Goal: Transaction & Acquisition: Purchase product/service

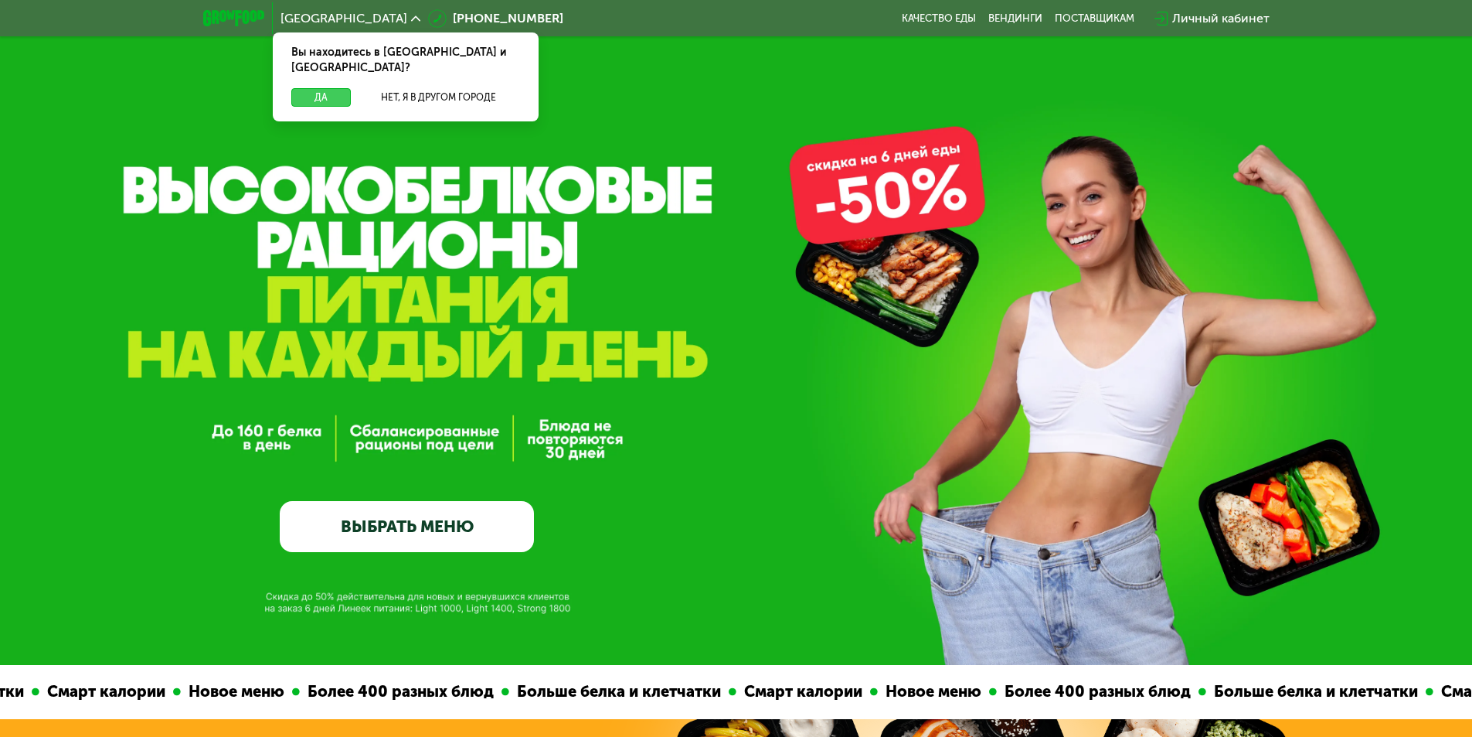
click at [328, 88] on button "Да" at bounding box center [321, 97] width 60 height 19
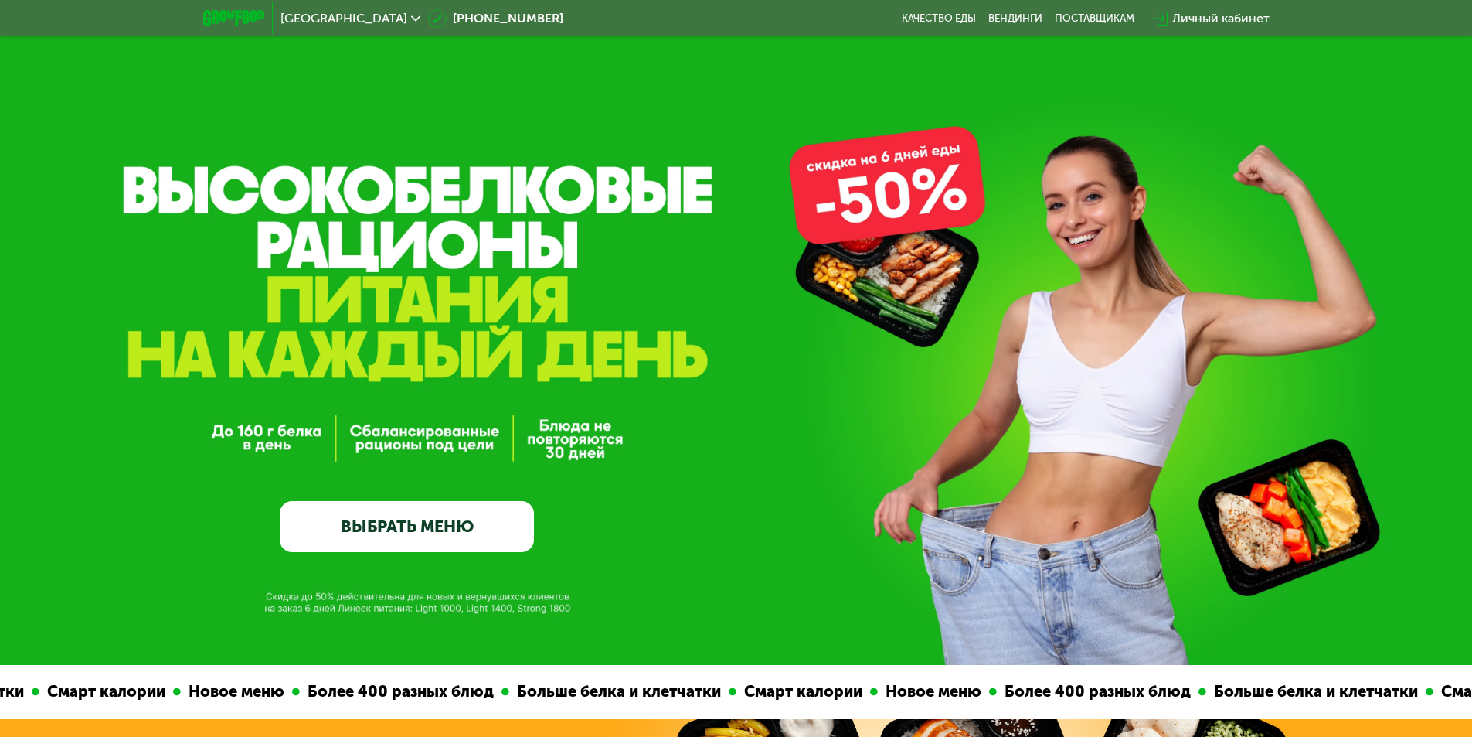
click at [463, 527] on link "ВЫБРАТЬ МЕНЮ" at bounding box center [407, 526] width 254 height 51
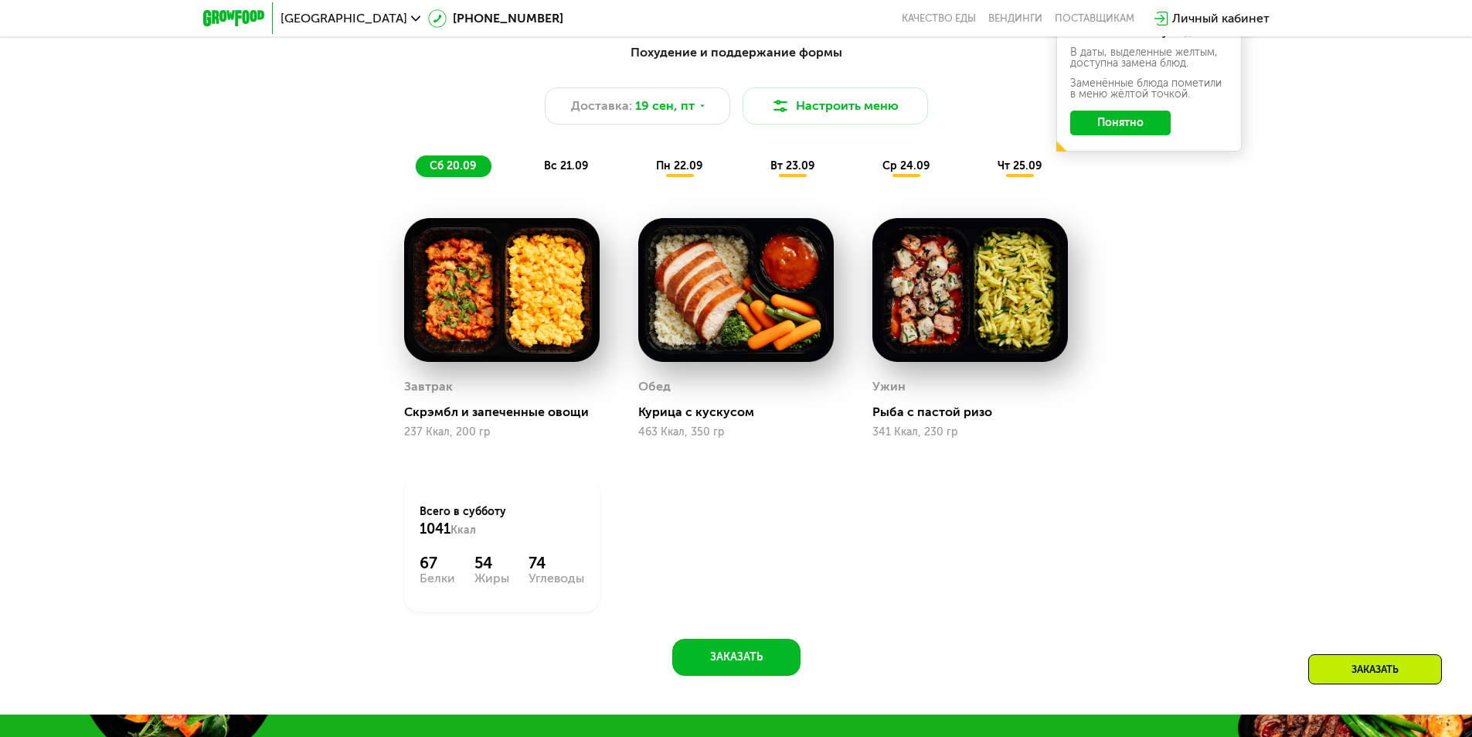
scroll to position [1359, 0]
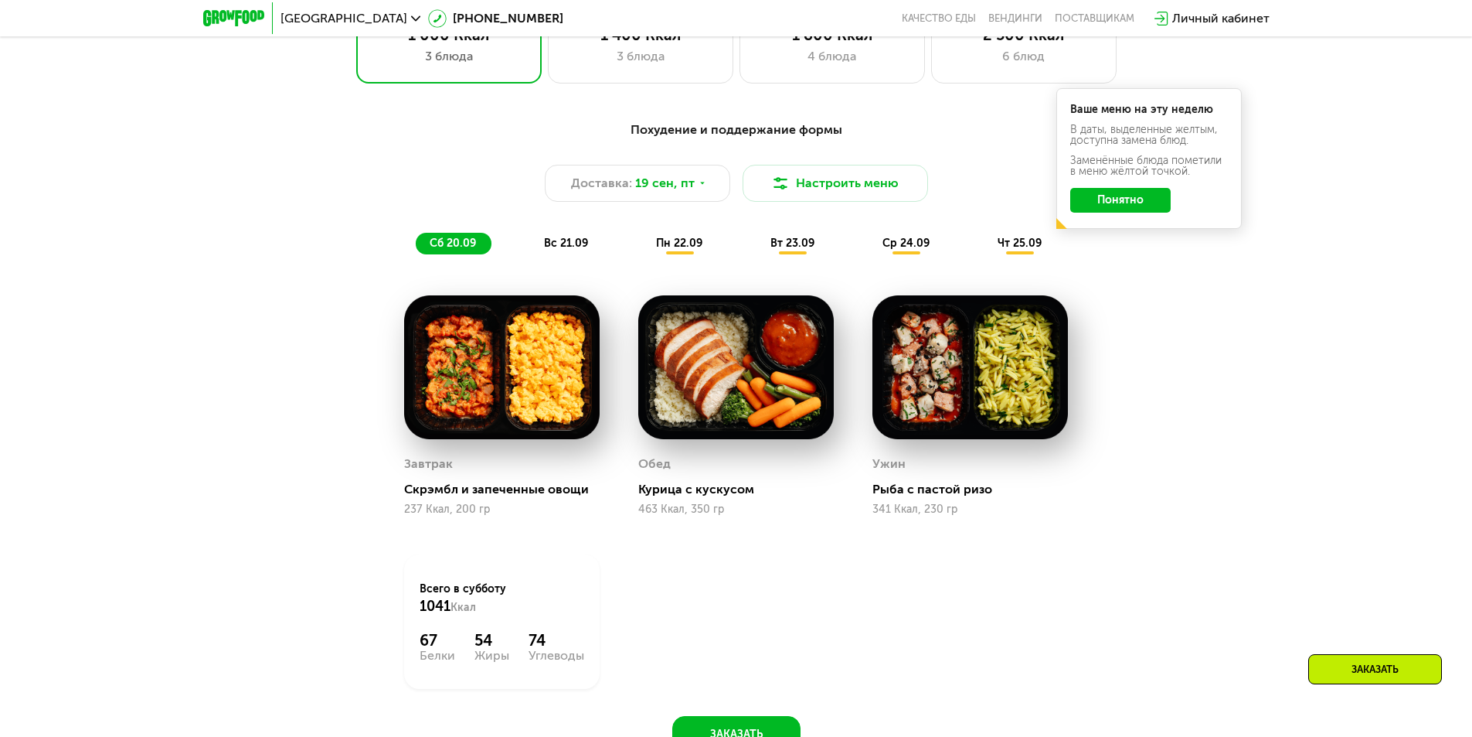
click at [562, 250] on span "вс 21.09" at bounding box center [566, 242] width 44 height 13
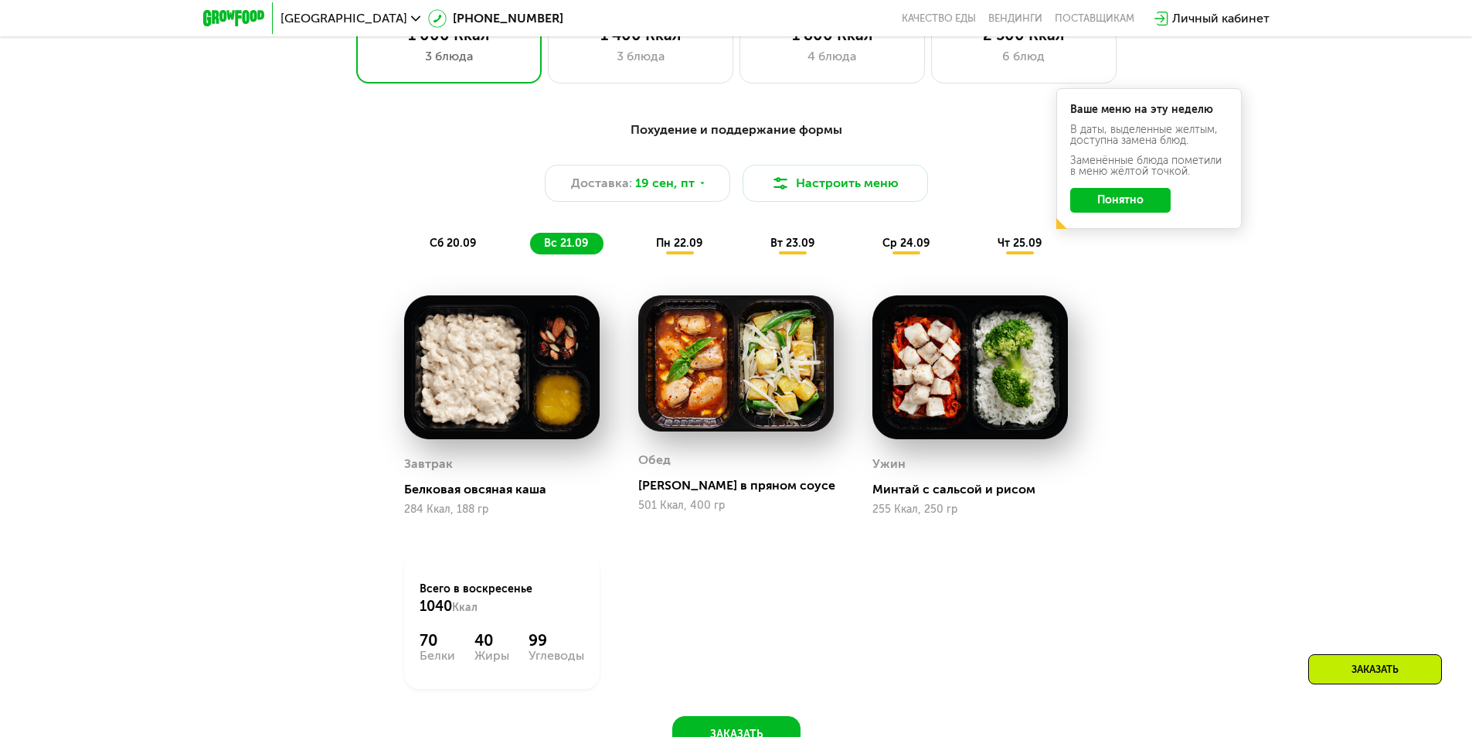
click at [672, 250] on span "пн 22.09" at bounding box center [679, 242] width 46 height 13
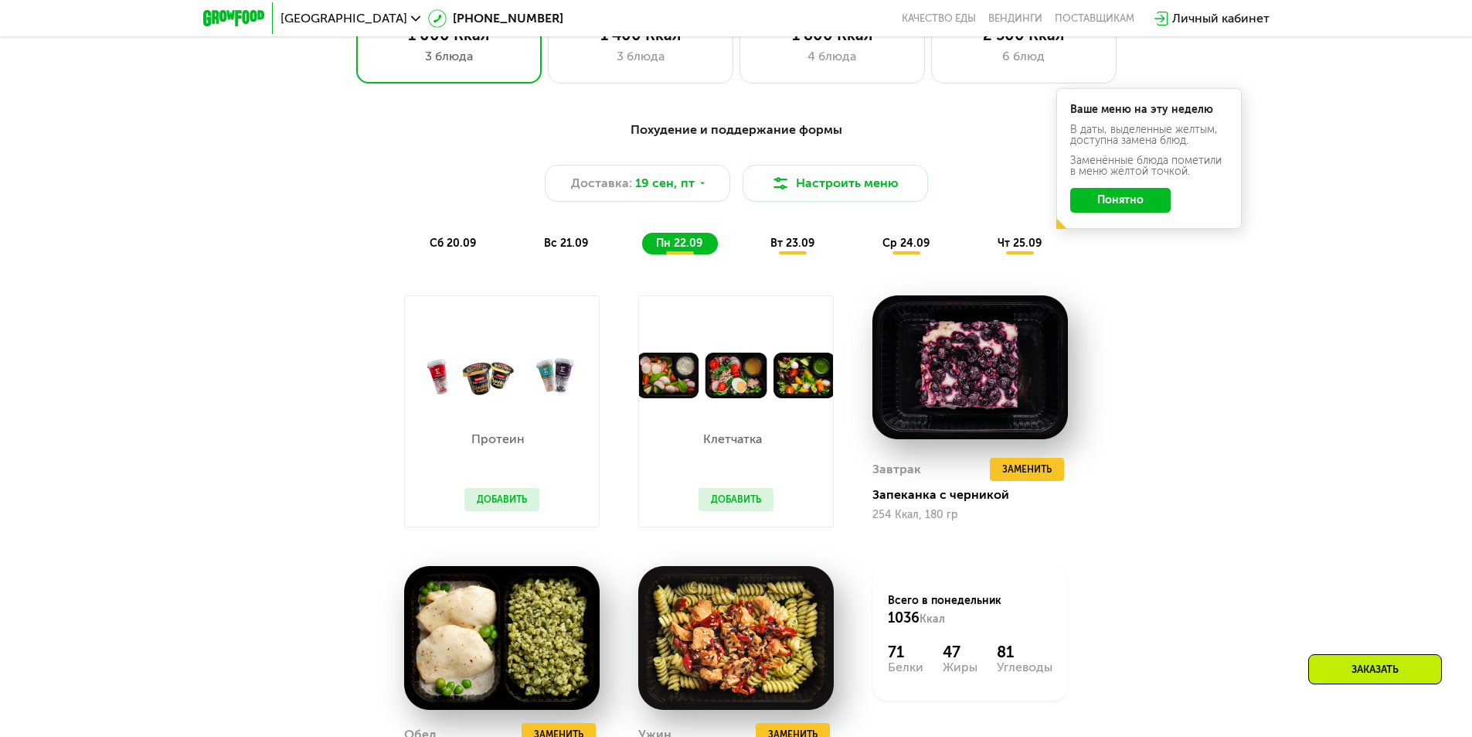
click at [590, 245] on div "вс 21.09" at bounding box center [566, 244] width 73 height 22
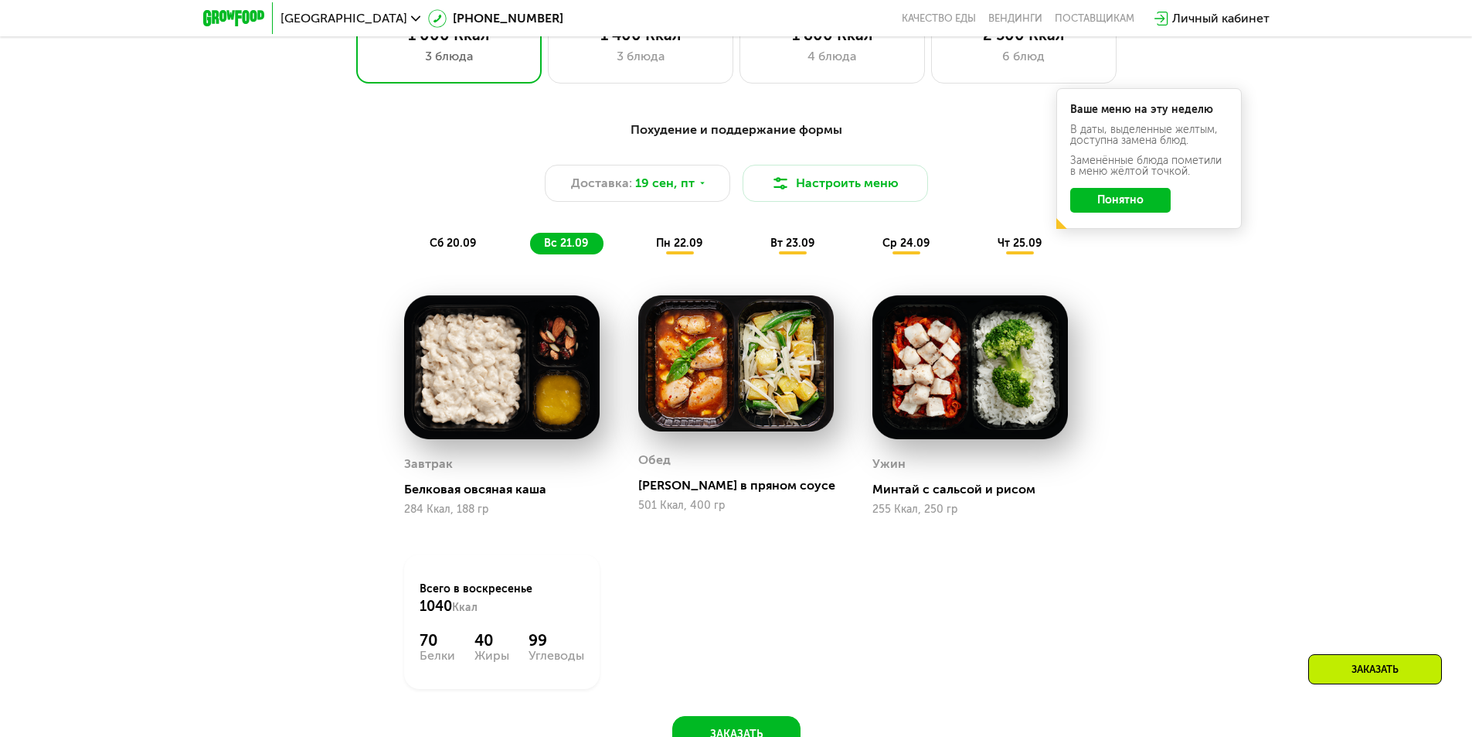
click at [787, 254] on div "вт 23.09" at bounding box center [793, 244] width 73 height 22
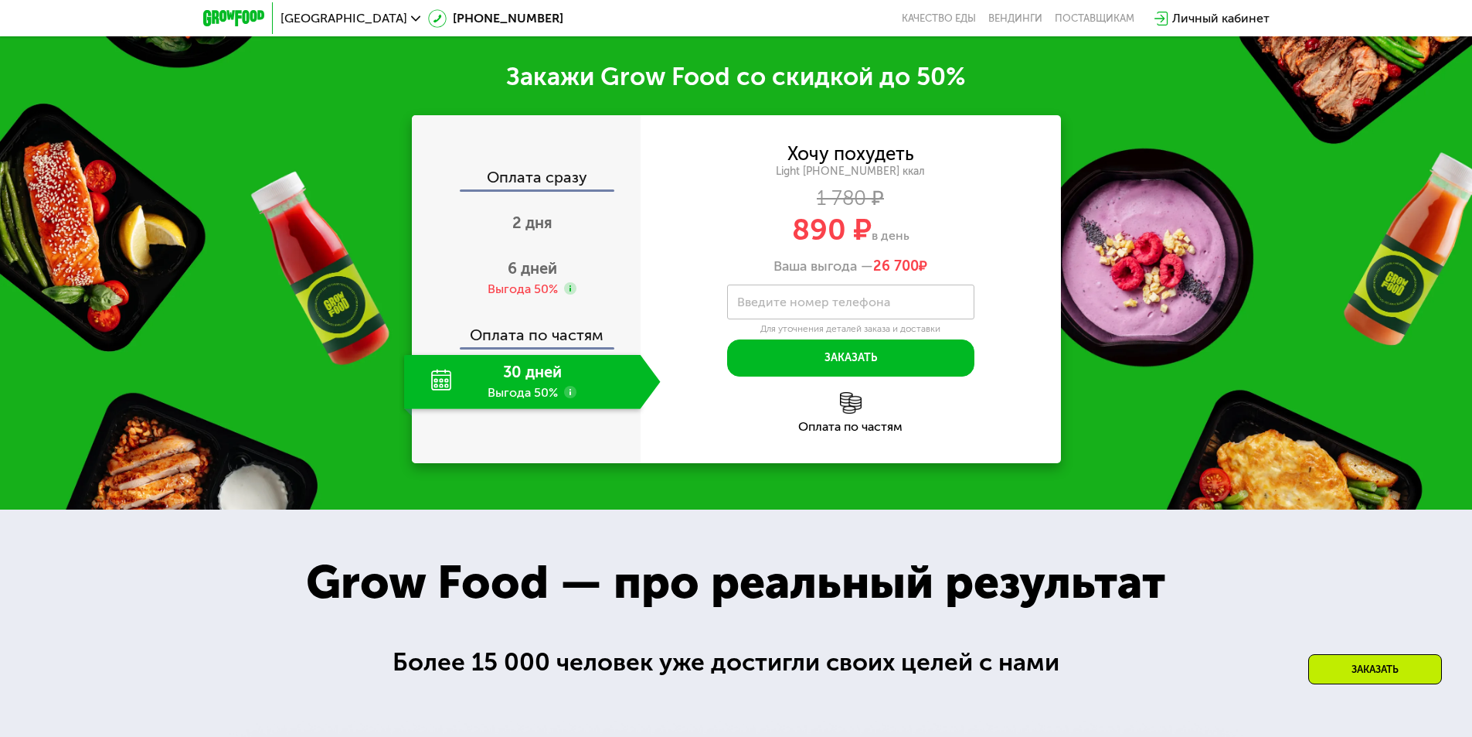
scroll to position [2054, 0]
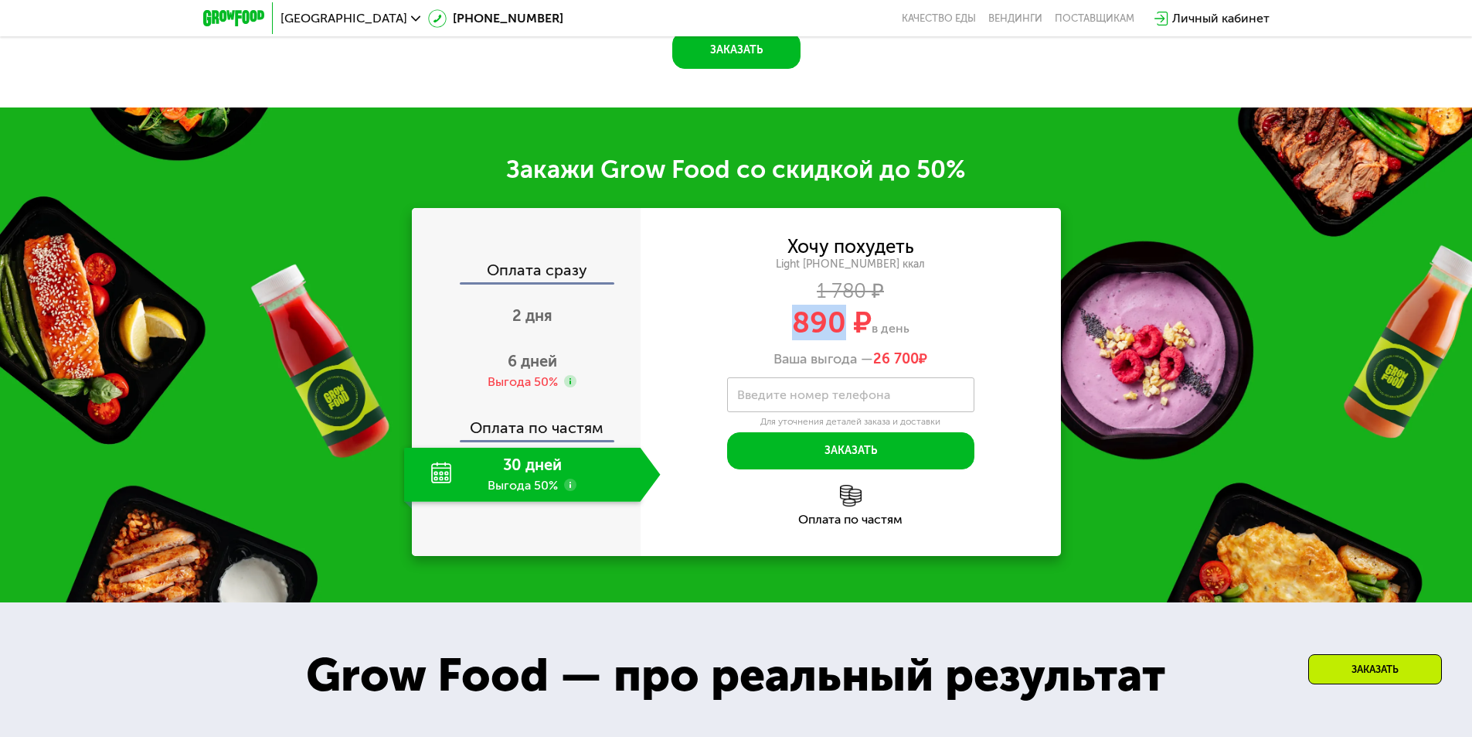
drag, startPoint x: 791, startPoint y: 414, endPoint x: 840, endPoint y: 424, distance: 50.3
click at [840, 340] on span "890 ₽" at bounding box center [832, 322] width 80 height 36
click at [812, 340] on span "890 ₽" at bounding box center [832, 322] width 80 height 36
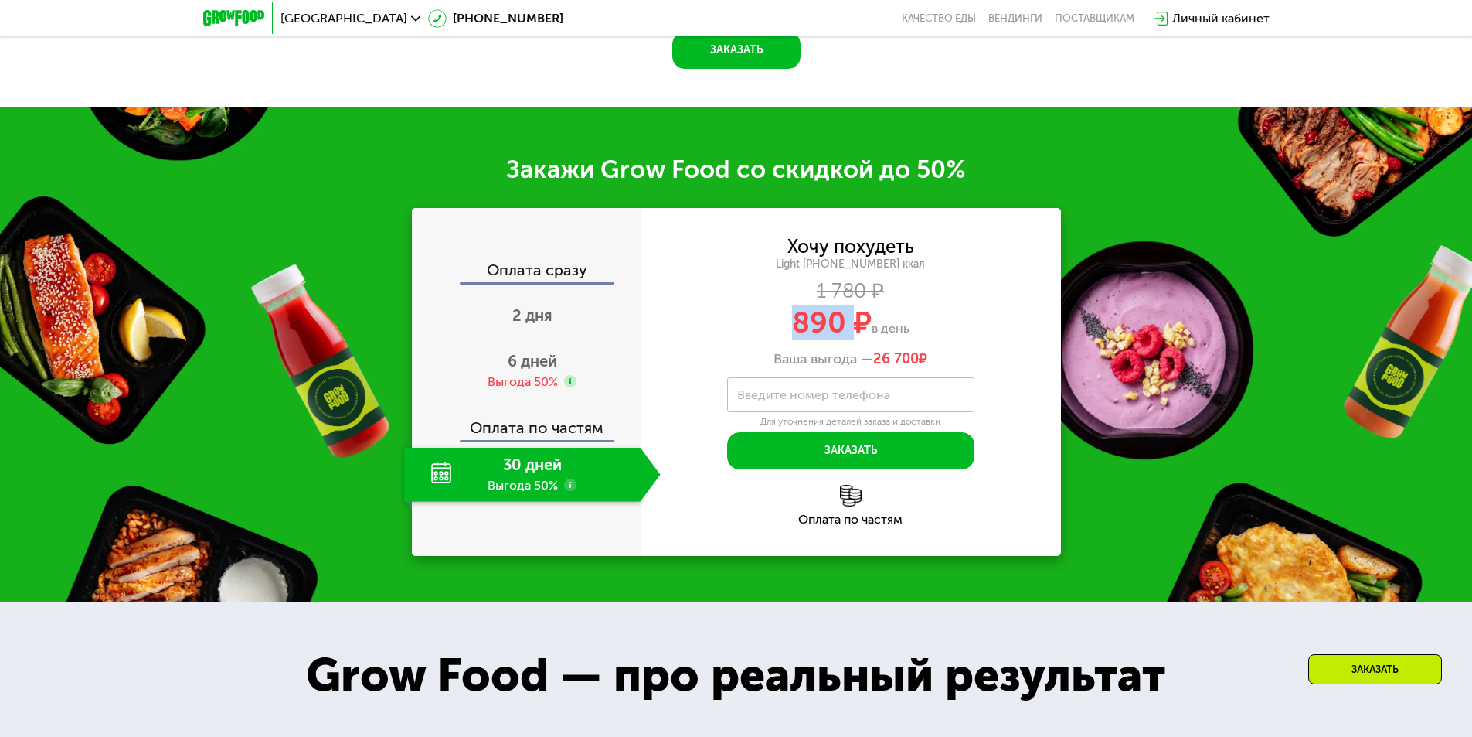
copy span "890"
click at [978, 271] on div "Light [PHONE_NUMBER] ккал" at bounding box center [851, 264] width 420 height 14
click at [539, 398] on div "6 дней Выгода 50%" at bounding box center [532, 371] width 257 height 54
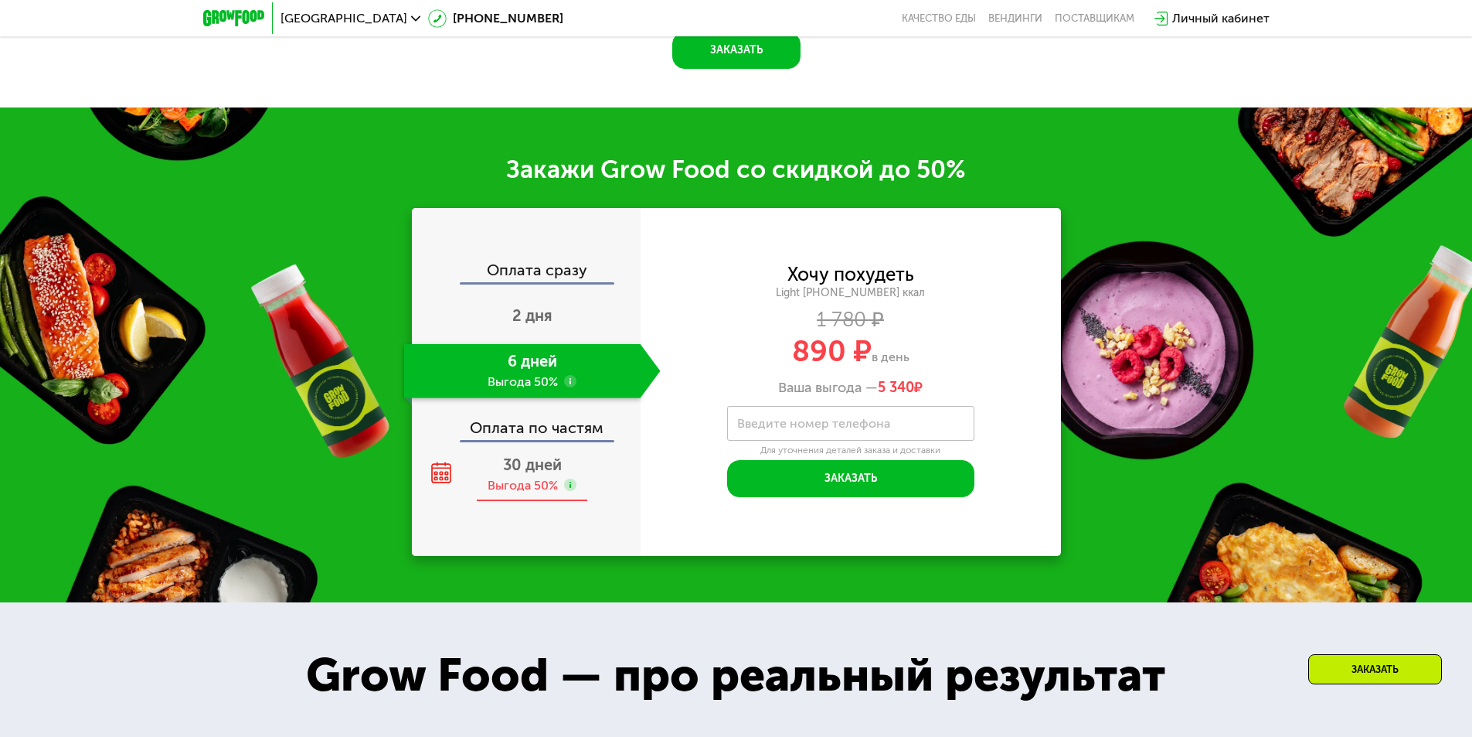
click at [527, 474] on span "30 дней" at bounding box center [532, 464] width 59 height 19
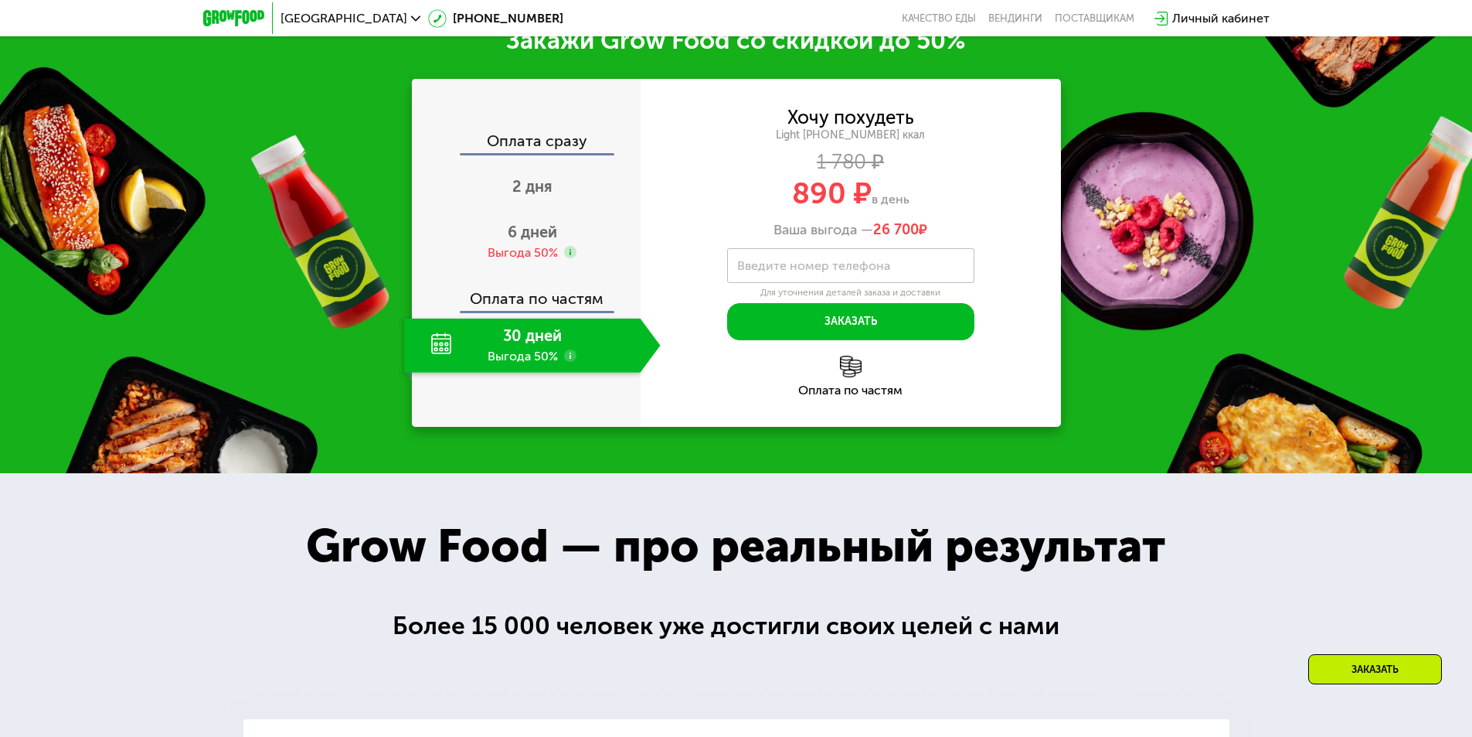
scroll to position [2131, 0]
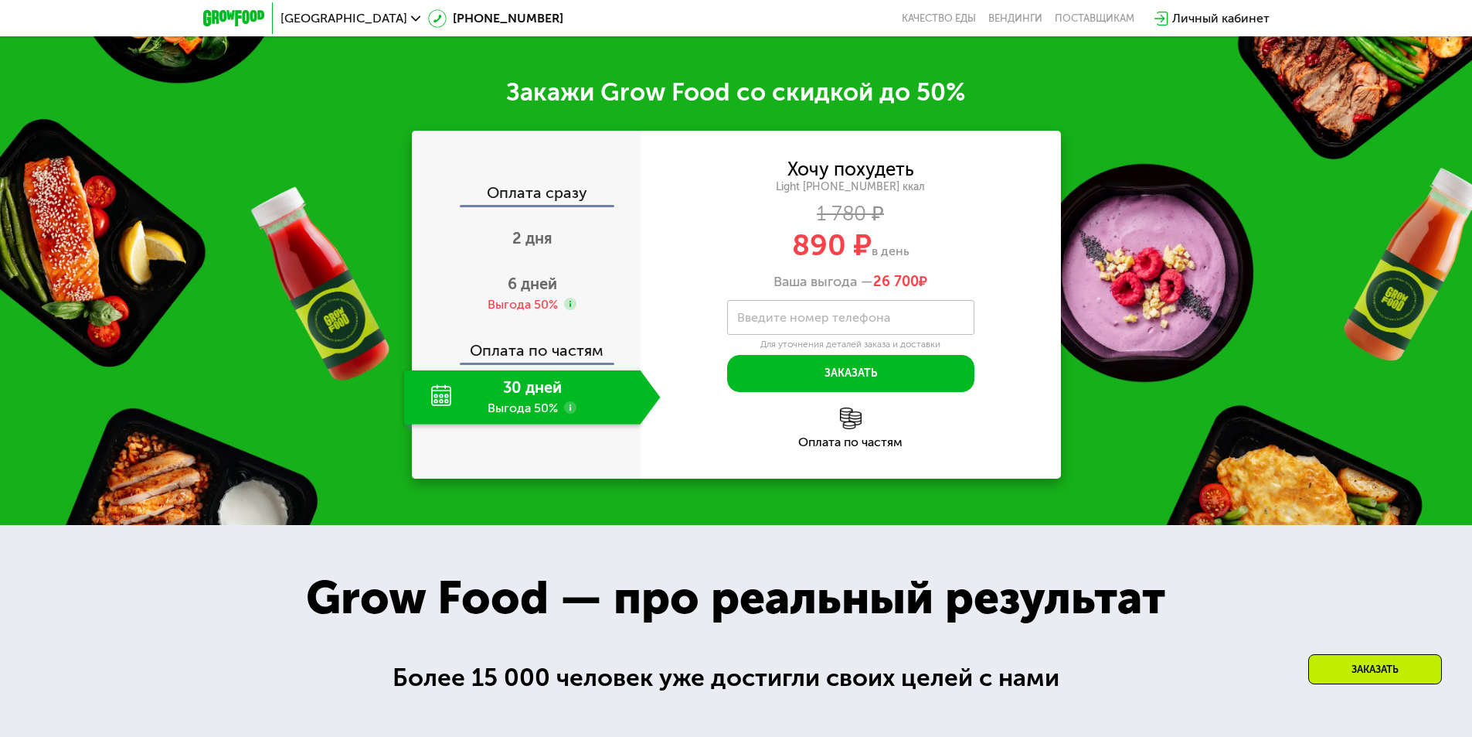
click at [844, 429] on img at bounding box center [851, 418] width 22 height 22
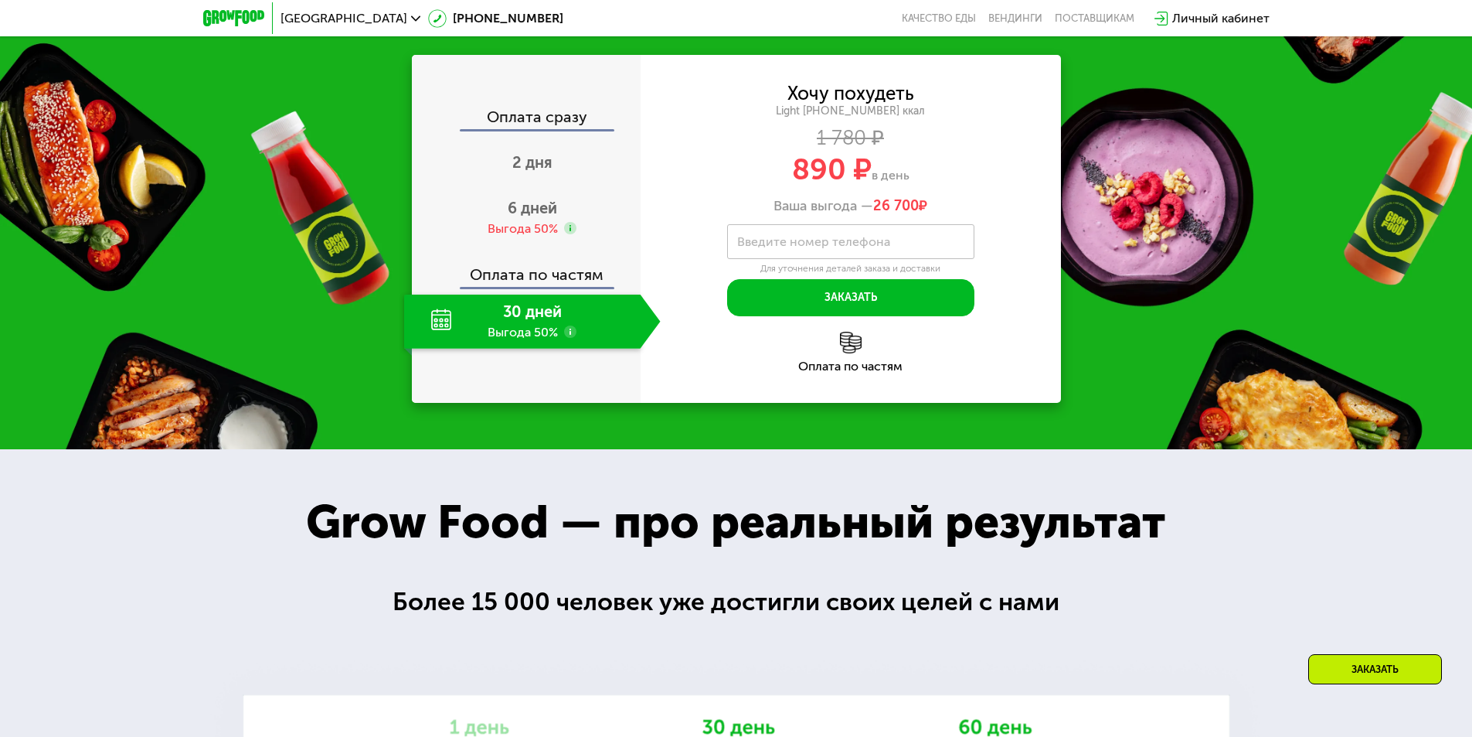
scroll to position [2209, 0]
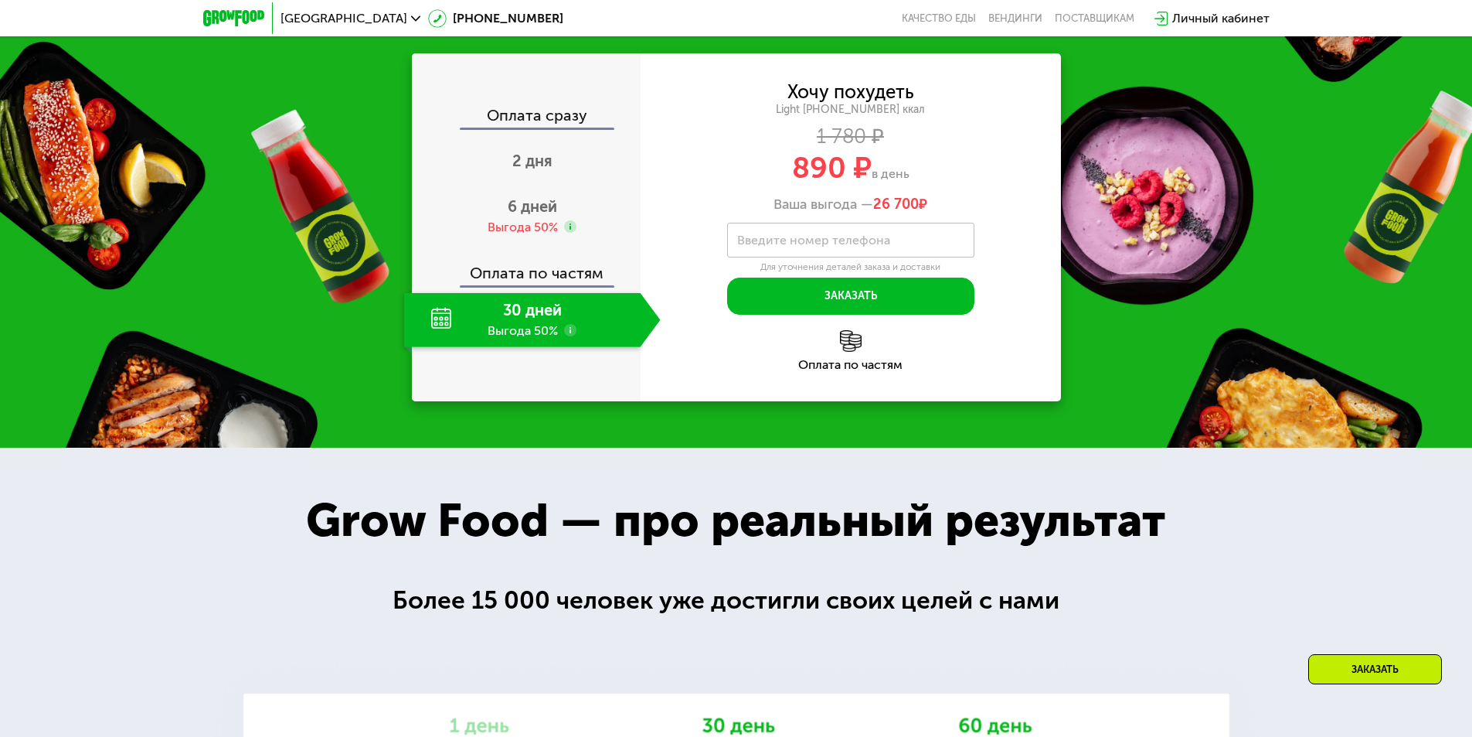
click at [851, 352] on img at bounding box center [851, 341] width 22 height 22
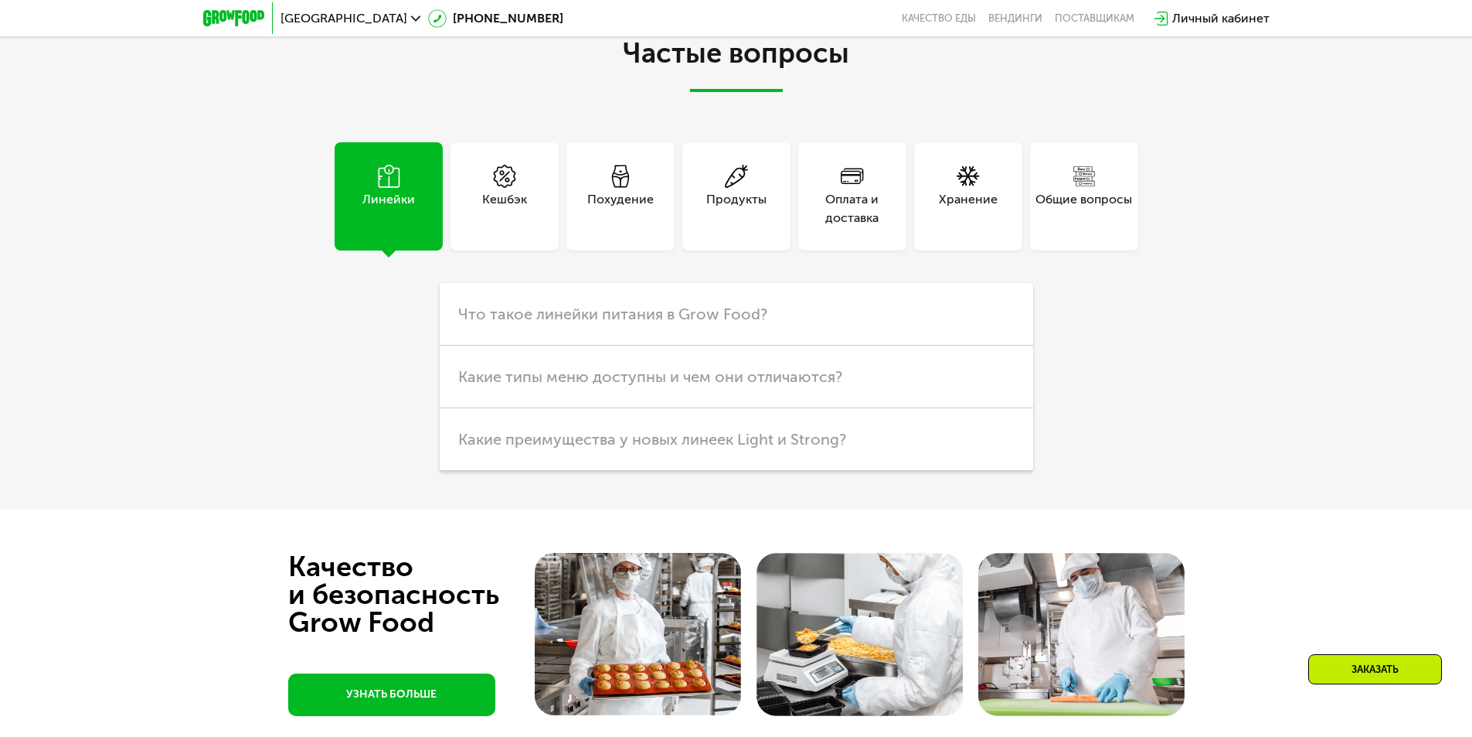
scroll to position [4527, 0]
click at [727, 447] on span "Какие преимущества у новых линеек Light и Strong?" at bounding box center [652, 438] width 388 height 19
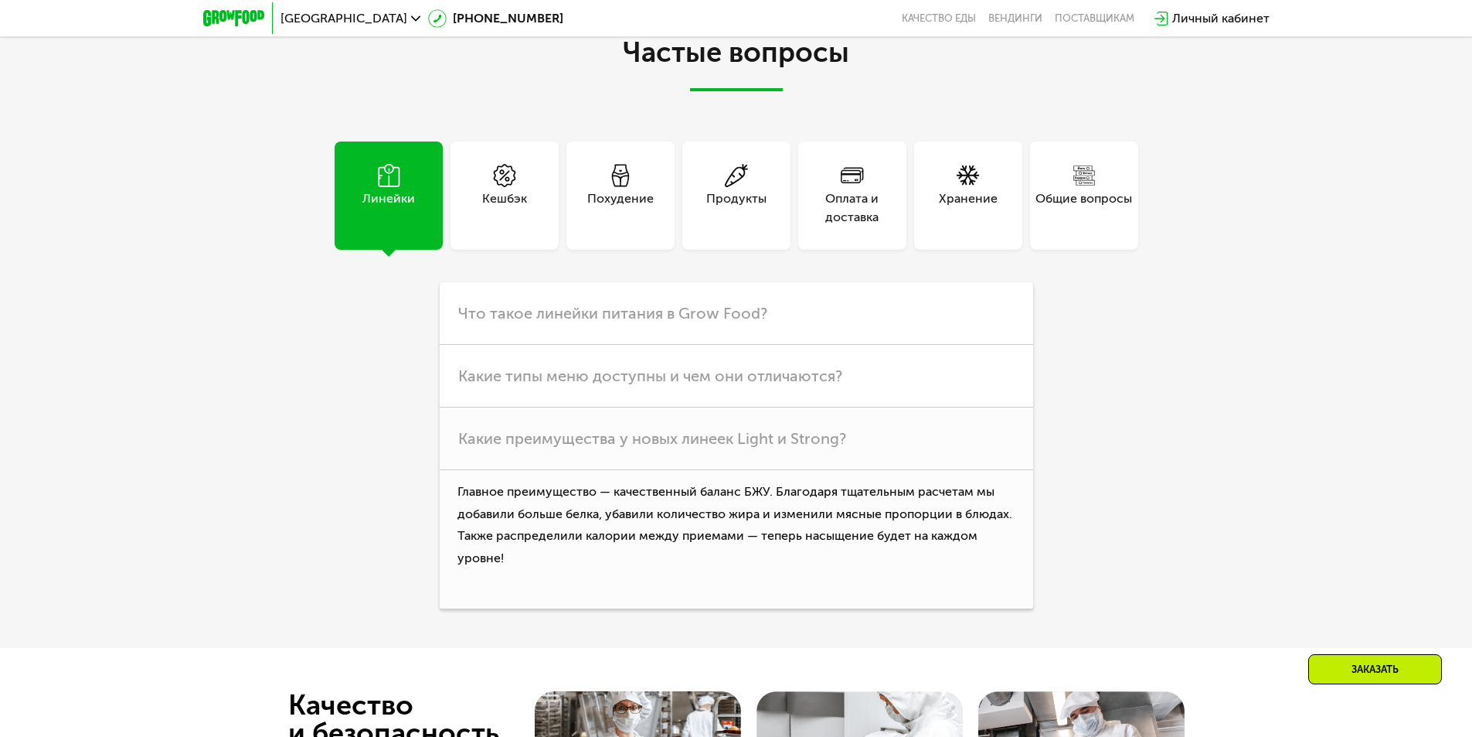
click at [512, 226] on div "Кешбэк" at bounding box center [504, 207] width 45 height 37
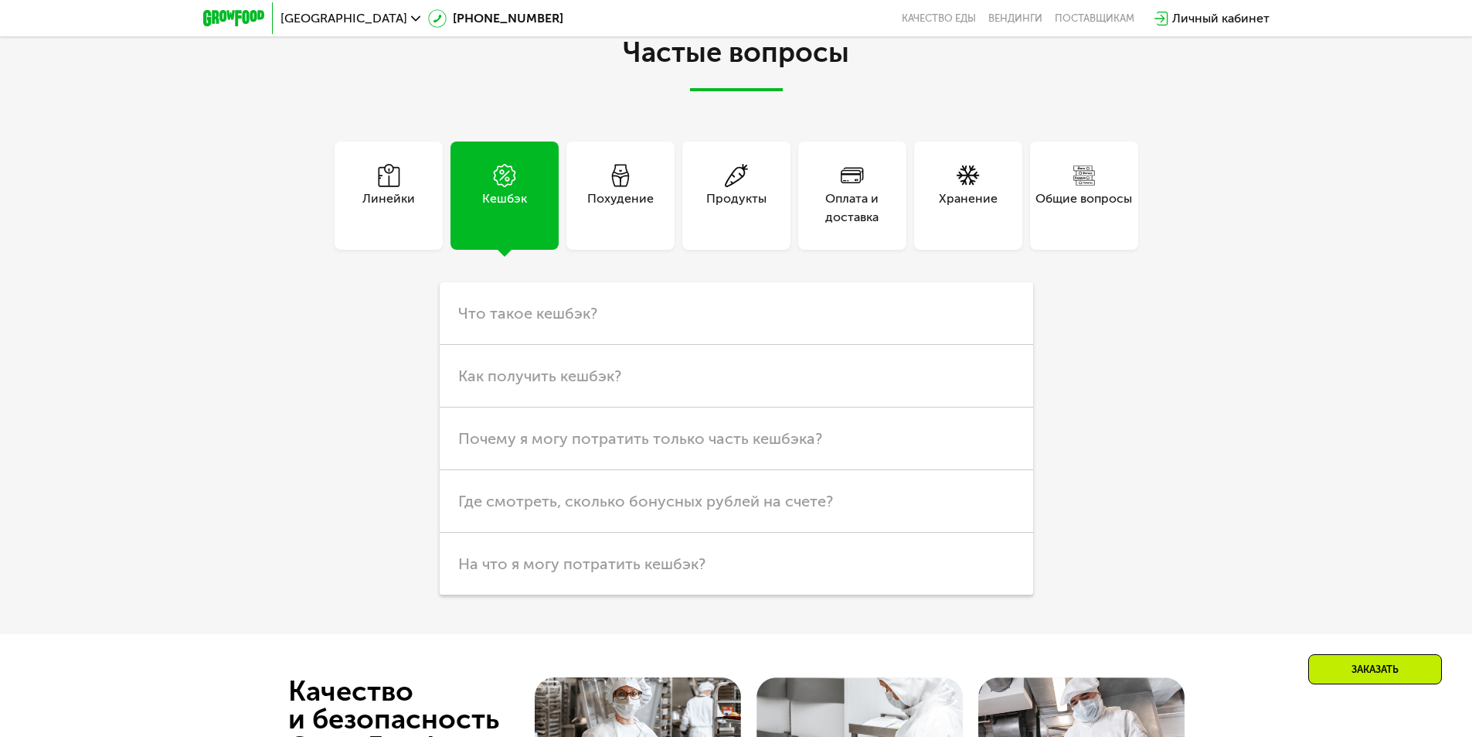
click at [638, 226] on div "Похудение" at bounding box center [620, 207] width 66 height 37
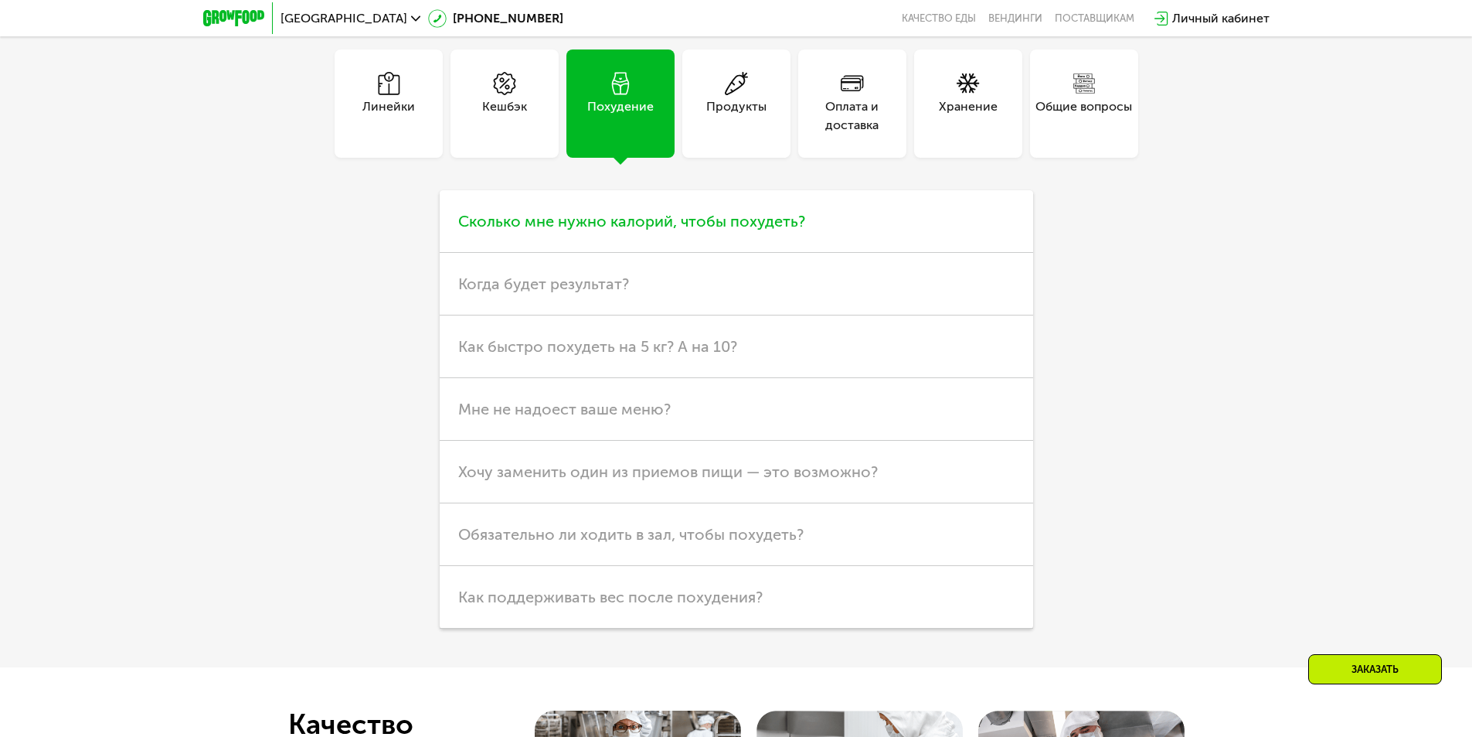
scroll to position [4605, 0]
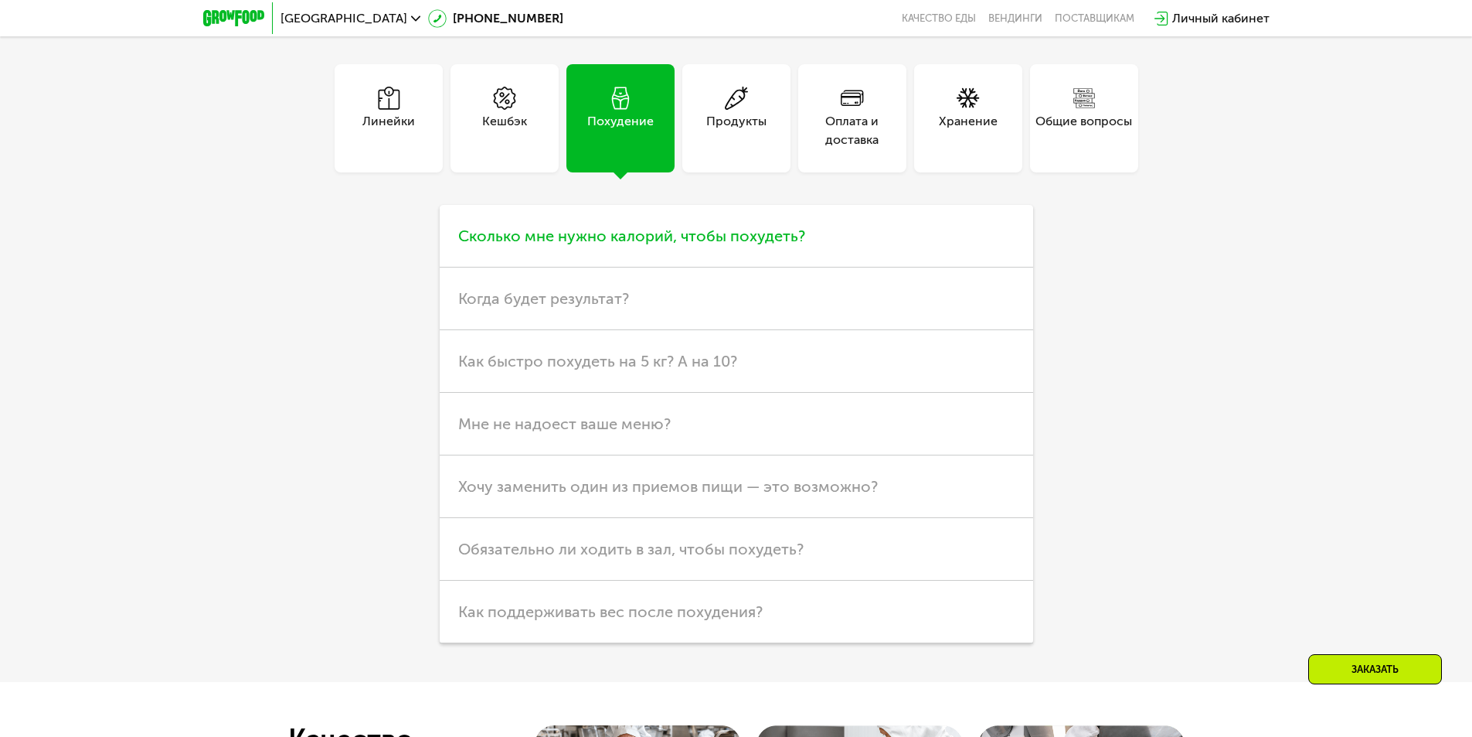
click at [682, 267] on h3 "Сколько мне нужно калорий, чтобы похудеть?" at bounding box center [737, 236] width 594 height 63
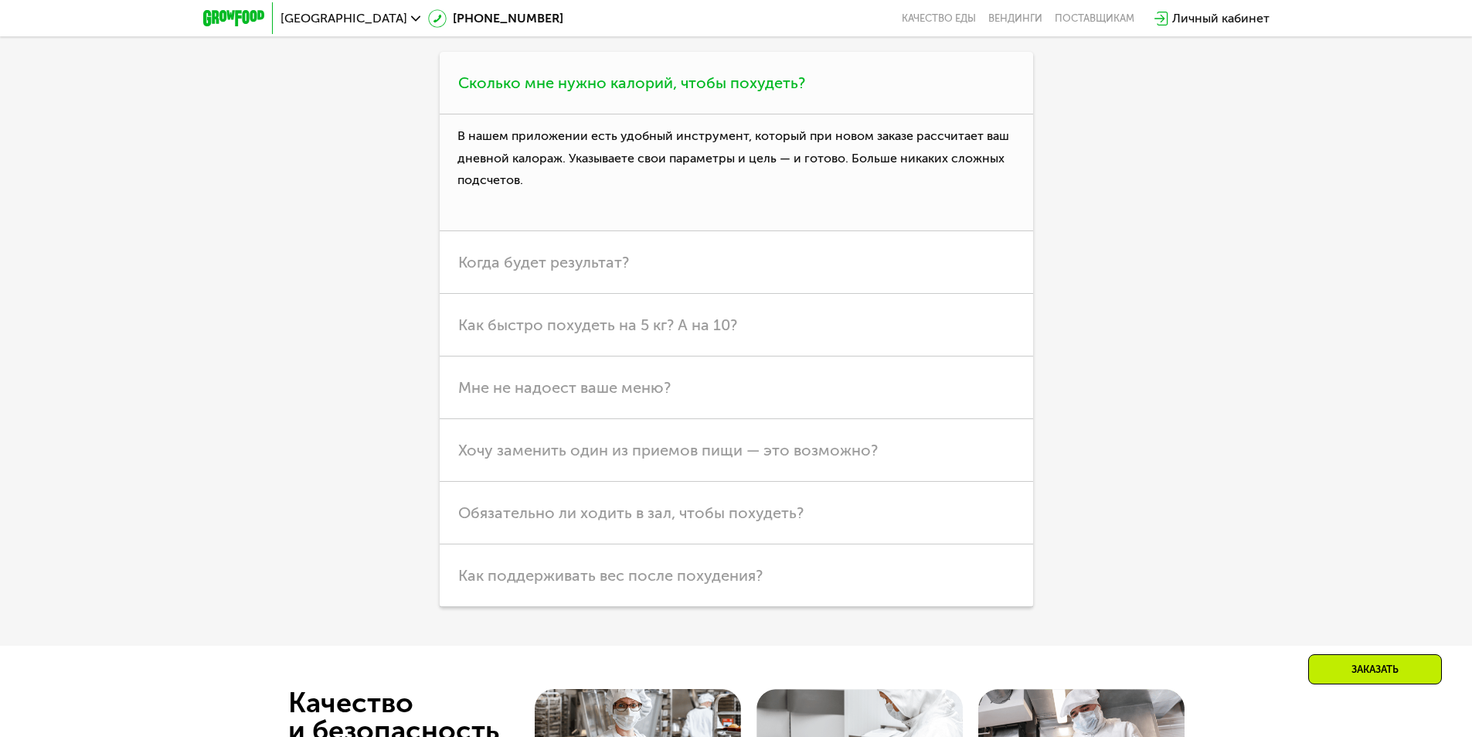
scroll to position [4759, 0]
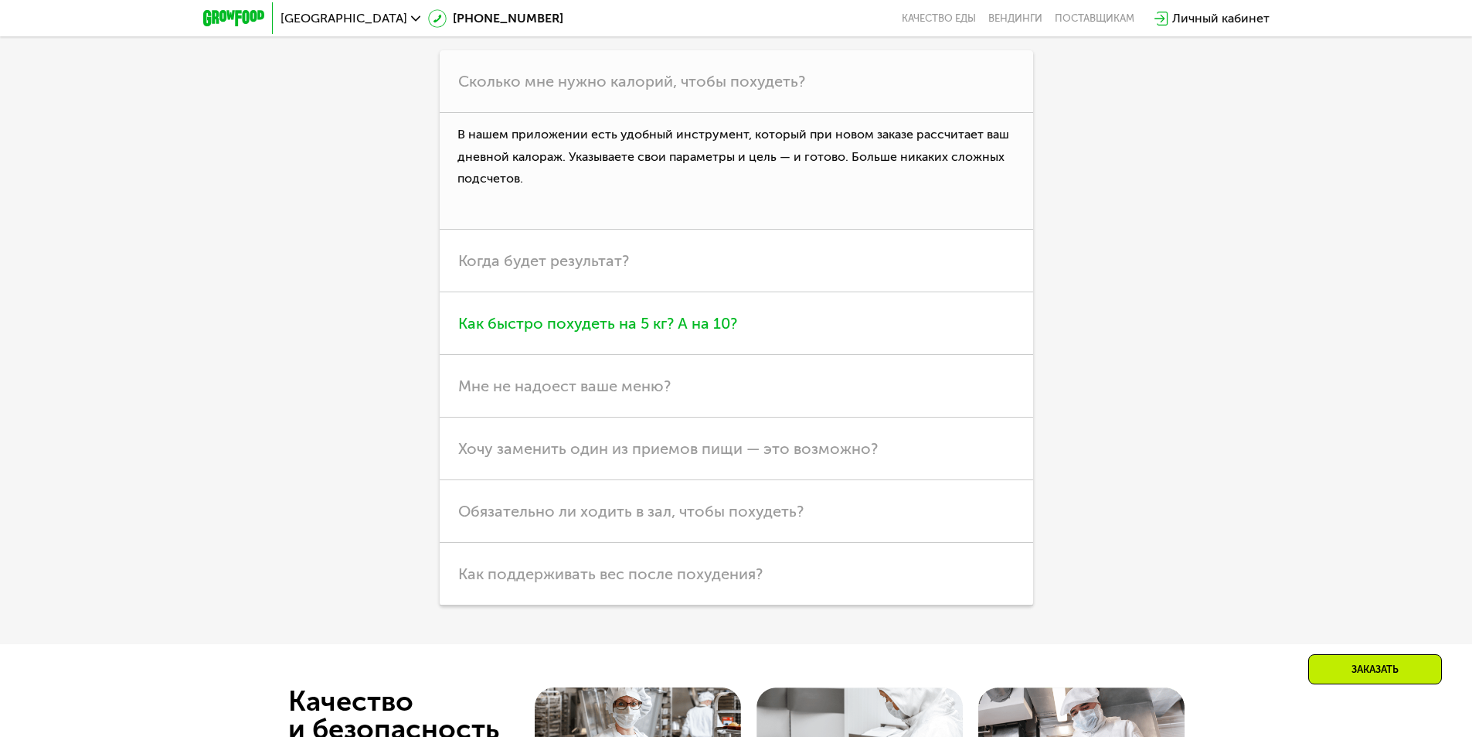
click at [664, 332] on span "Как быстро похудеть на 5 кг? А на 10?" at bounding box center [597, 323] width 279 height 19
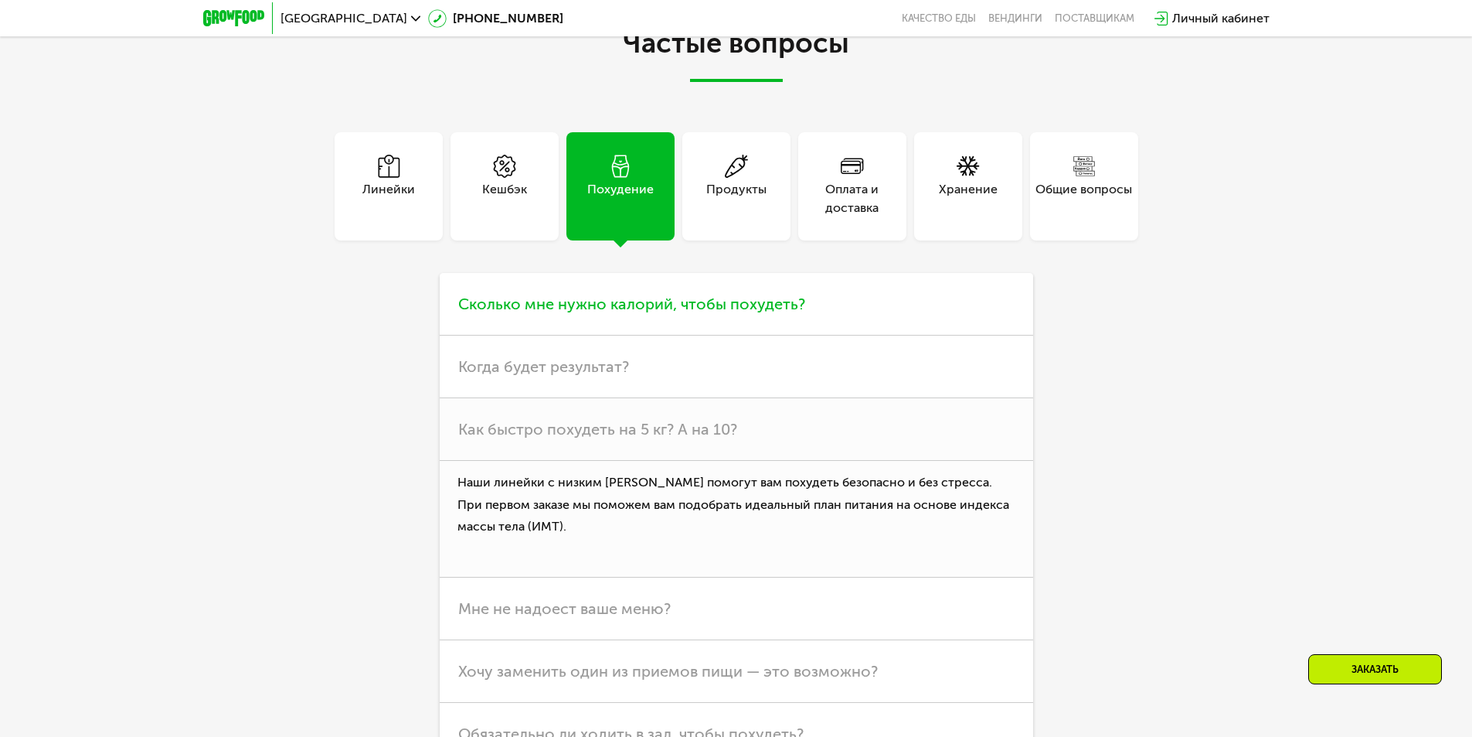
scroll to position [4527, 0]
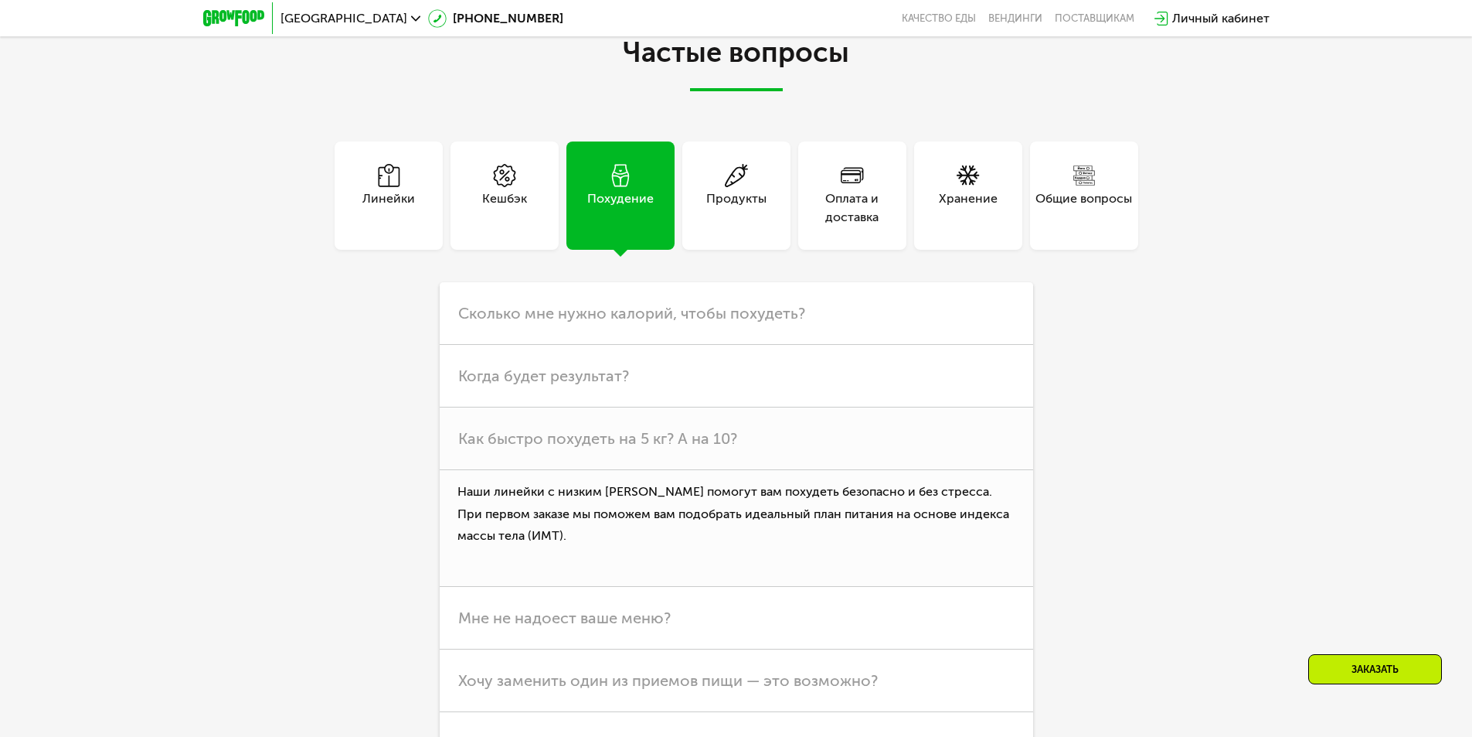
click at [734, 250] on div "Продукты" at bounding box center [736, 195] width 108 height 108
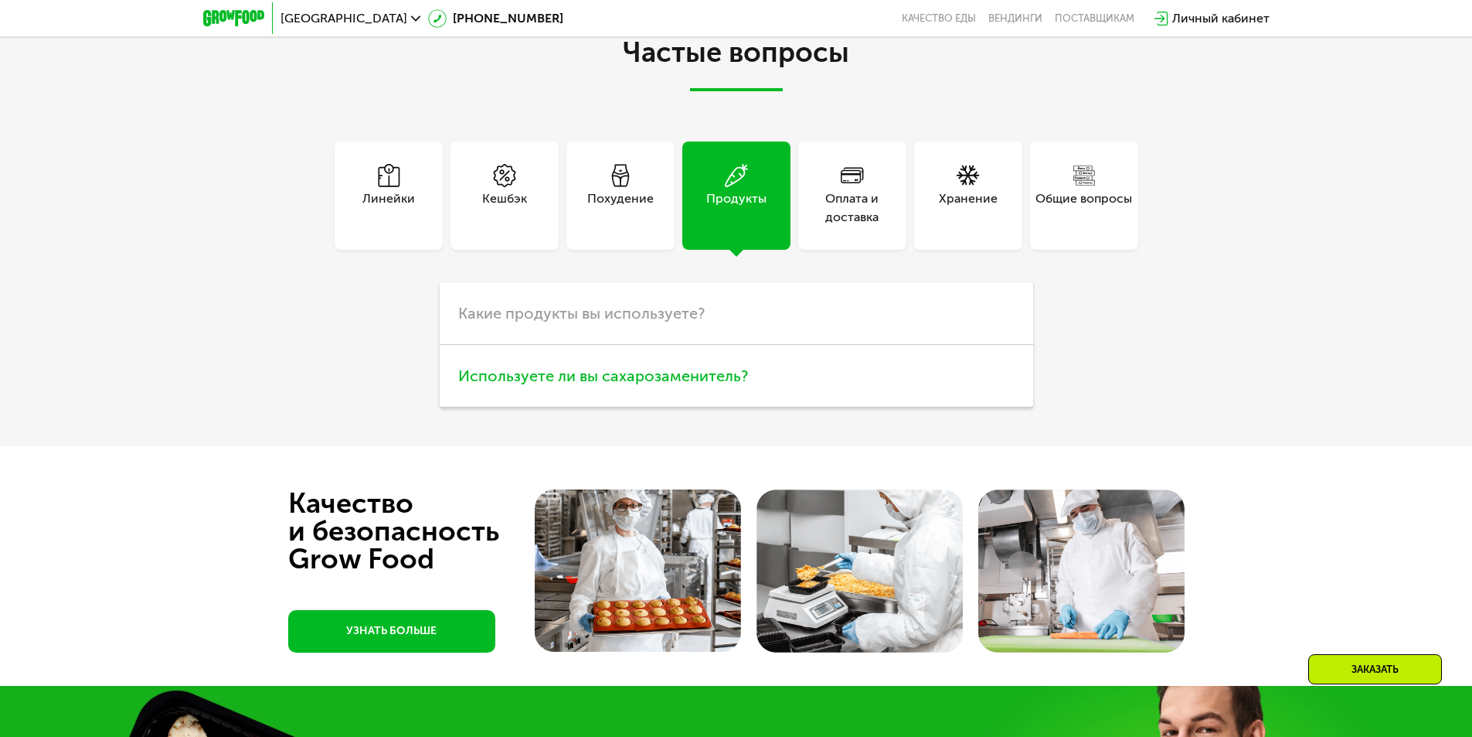
click at [641, 385] on span "Используете ли вы сахарозаменитель?" at bounding box center [603, 375] width 290 height 19
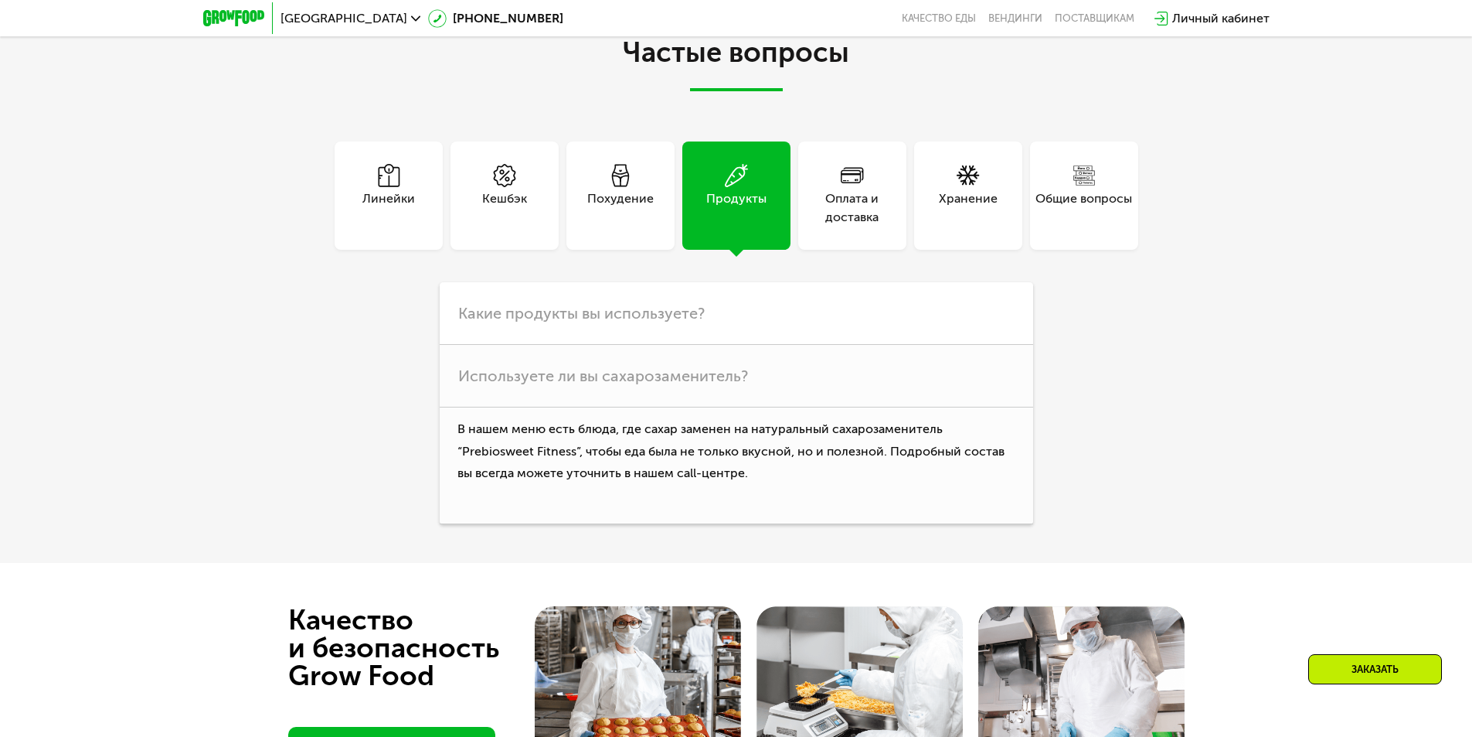
click at [852, 226] on div "Оплата и доставка" at bounding box center [852, 207] width 108 height 37
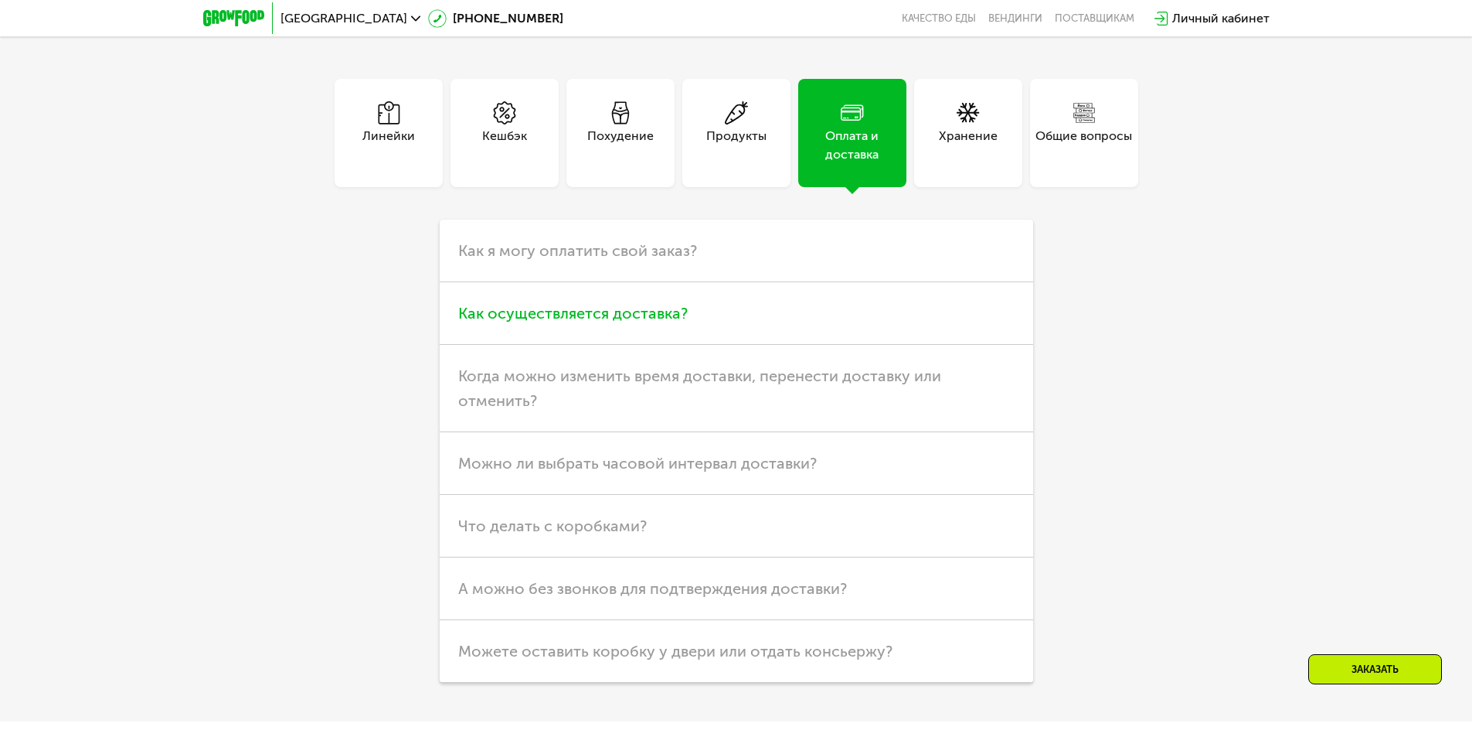
scroll to position [4682, 0]
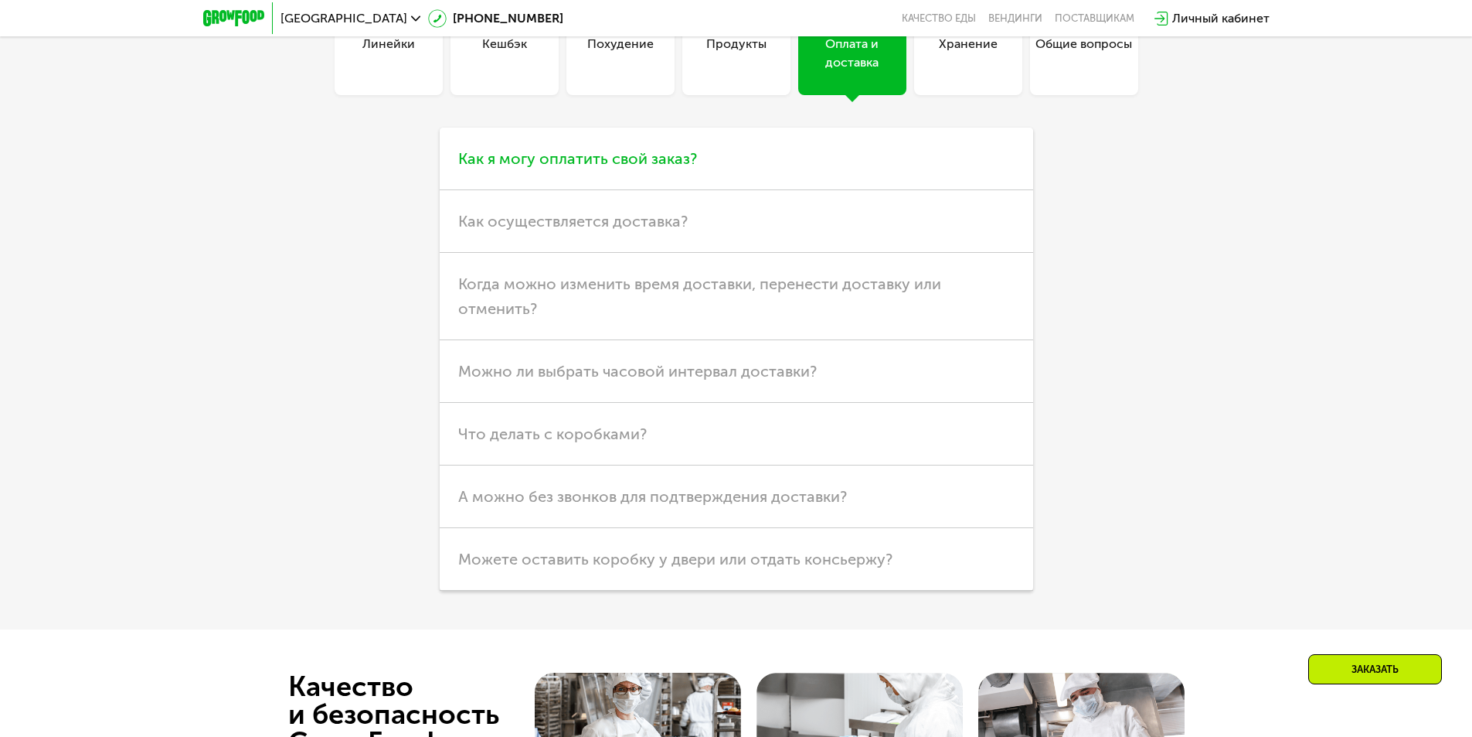
click at [657, 168] on span "Как я могу оплатить свой заказ?" at bounding box center [577, 158] width 239 height 19
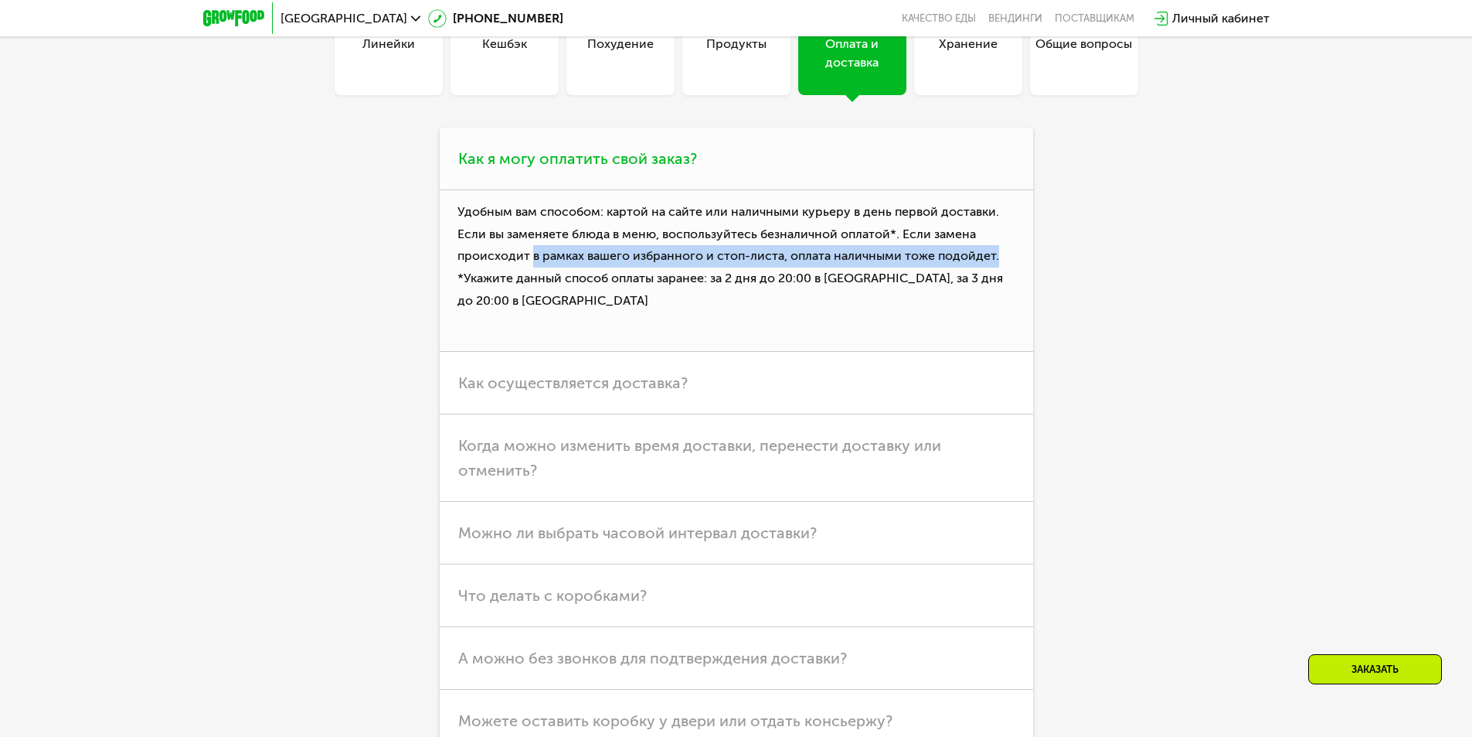
drag, startPoint x: 531, startPoint y: 348, endPoint x: 995, endPoint y: 345, distance: 463.7
click at [995, 345] on p "Удобным вам способом: картой на сайте или наличными курьеру в день первой доста…" at bounding box center [737, 271] width 594 height 162
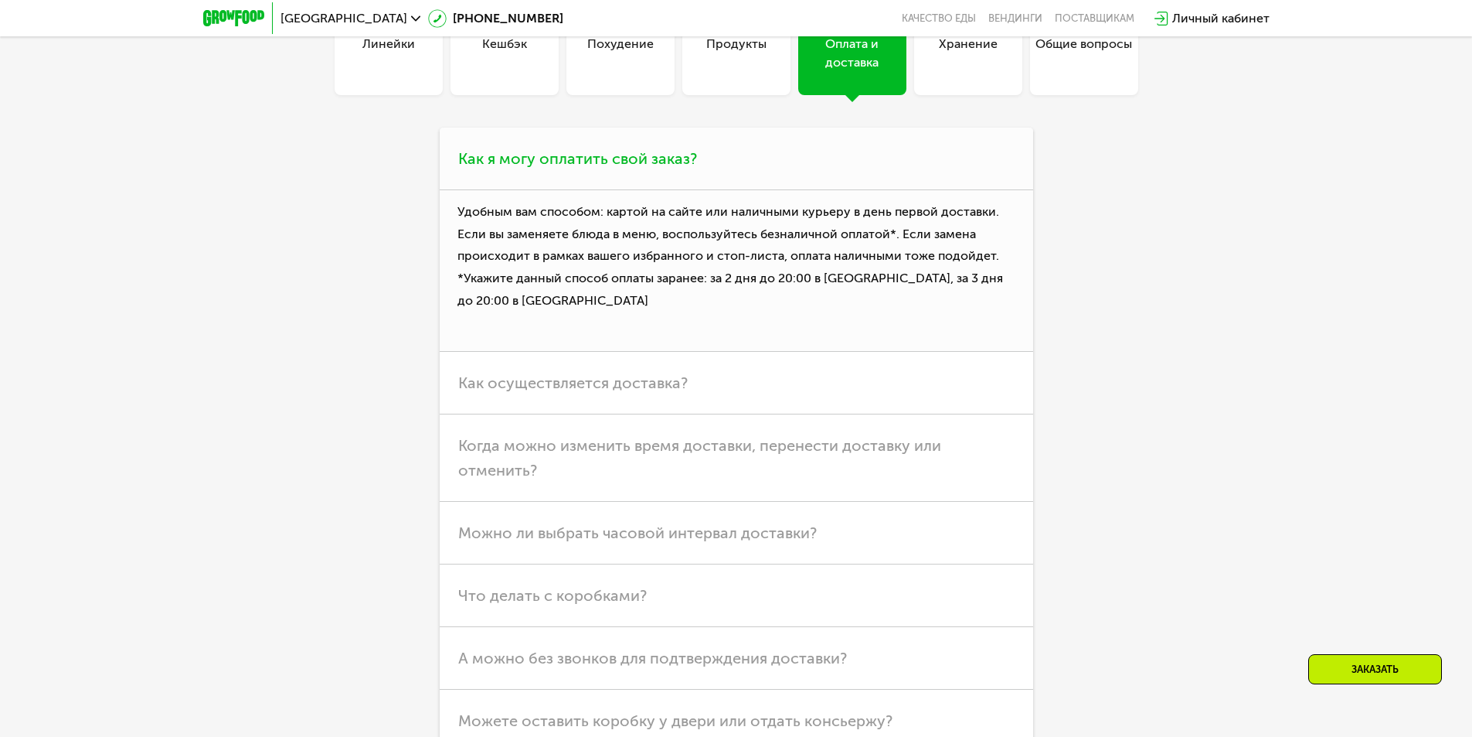
click at [804, 352] on p "Удобным вам способом: картой на сайте или наличными курьеру в день первой доста…" at bounding box center [737, 271] width 594 height 162
click at [580, 414] on h3 "Как осуществляется доставка?" at bounding box center [737, 383] width 594 height 63
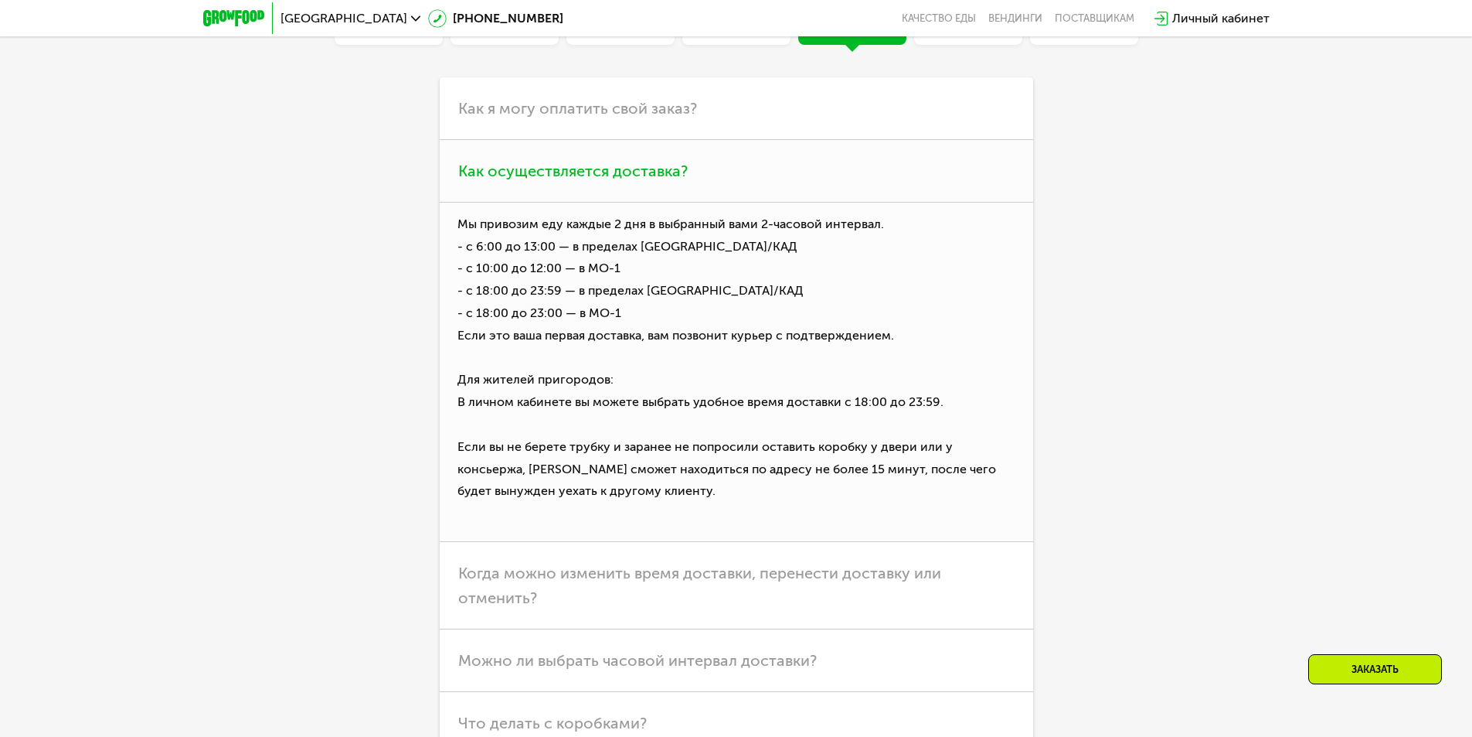
scroll to position [4759, 0]
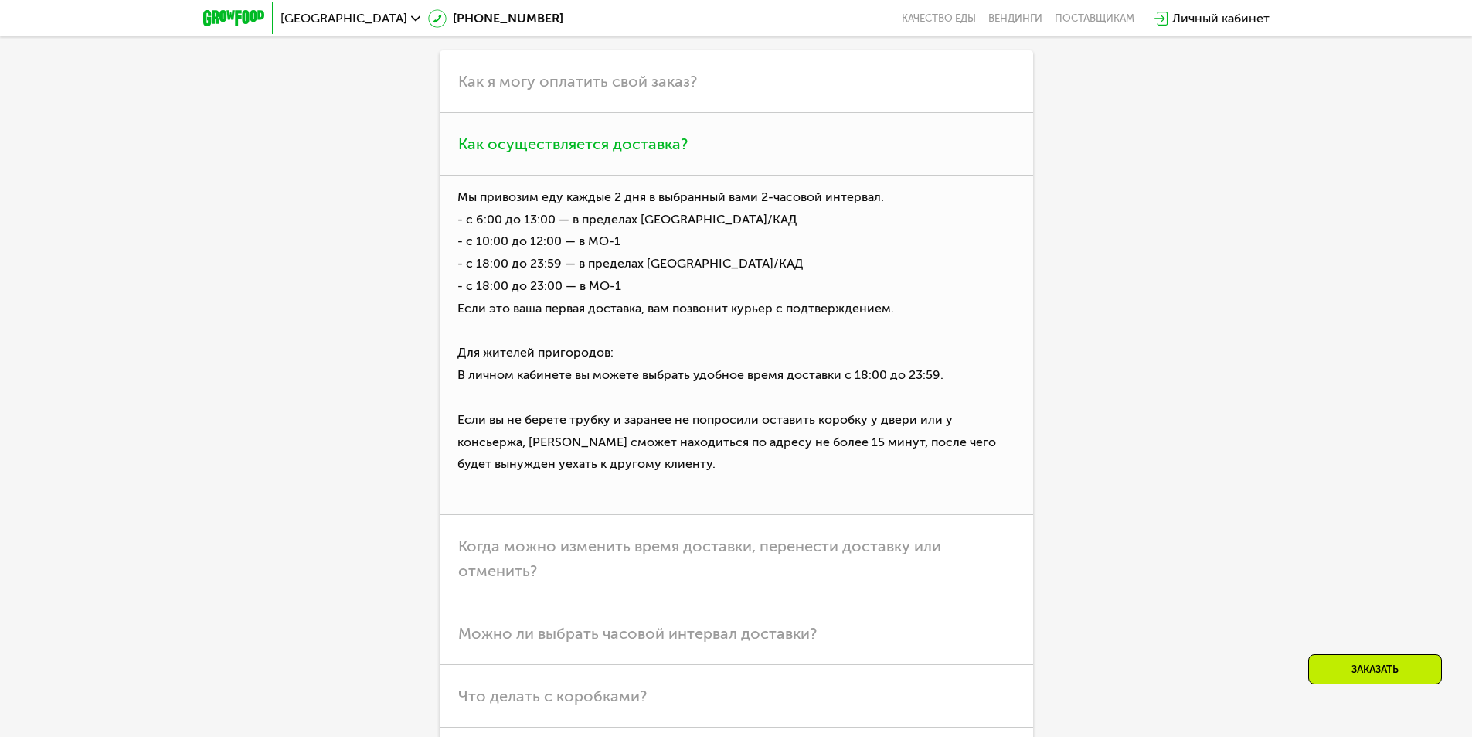
drag, startPoint x: 491, startPoint y: 451, endPoint x: 941, endPoint y: 465, distance: 450.0
click at [941, 465] on p "Мы привозим еду каждые 2 дня в выбранный вами 2-часовой интервал. - с 6:00 до 1…" at bounding box center [737, 344] width 594 height 339
click at [794, 480] on p "Мы привозим еду каждые 2 дня в выбранный вами 2-часовой интервал. - с 6:00 до 1…" at bounding box center [737, 344] width 594 height 339
drag, startPoint x: 503, startPoint y: 458, endPoint x: 960, endPoint y: 470, distance: 456.9
click at [960, 470] on p "Мы привозим еду каждые 2 дня в выбранный вами 2-часовой интервал. - с 6:00 до 1…" at bounding box center [737, 344] width 594 height 339
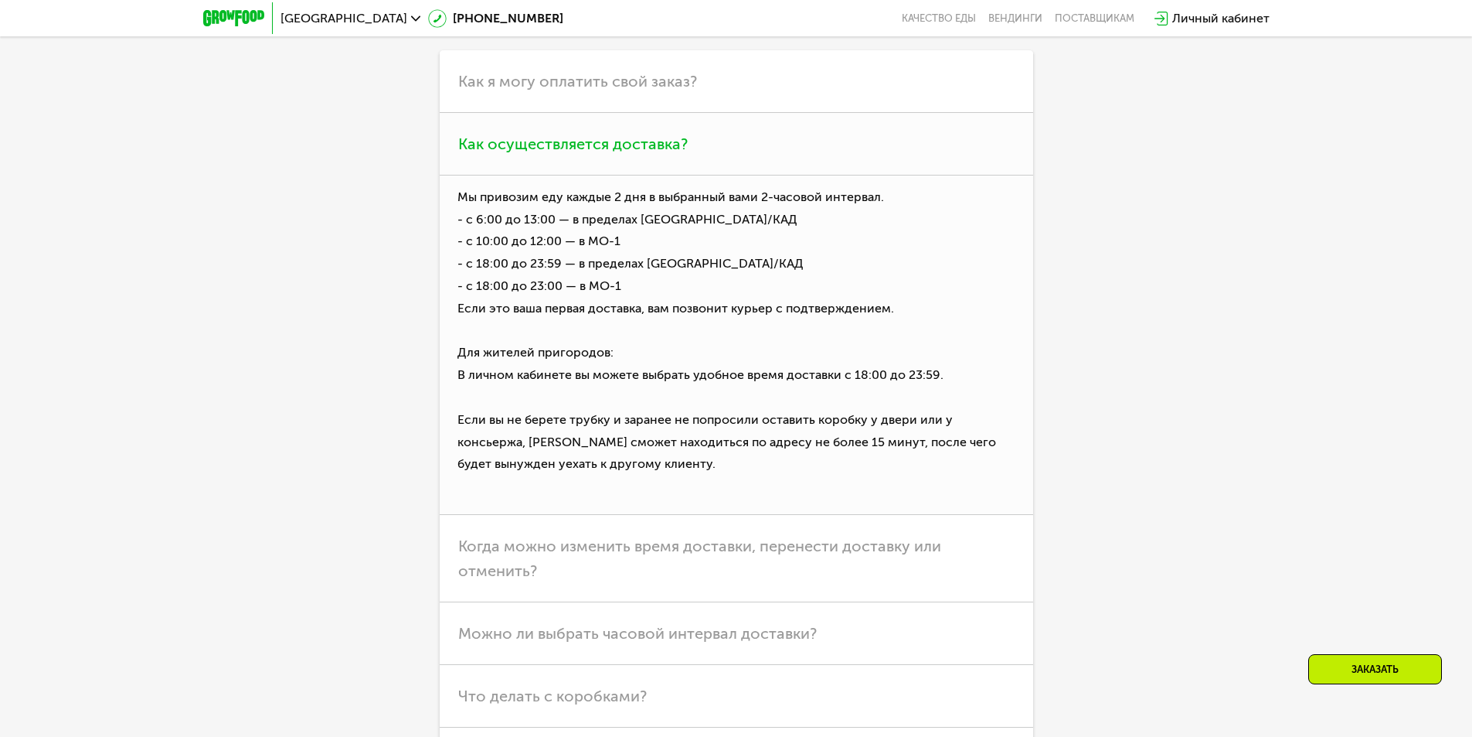
click at [960, 470] on p "Мы привозим еду каждые 2 дня в выбранный вами 2-часовой интервал. - с 6:00 до 1…" at bounding box center [737, 344] width 594 height 339
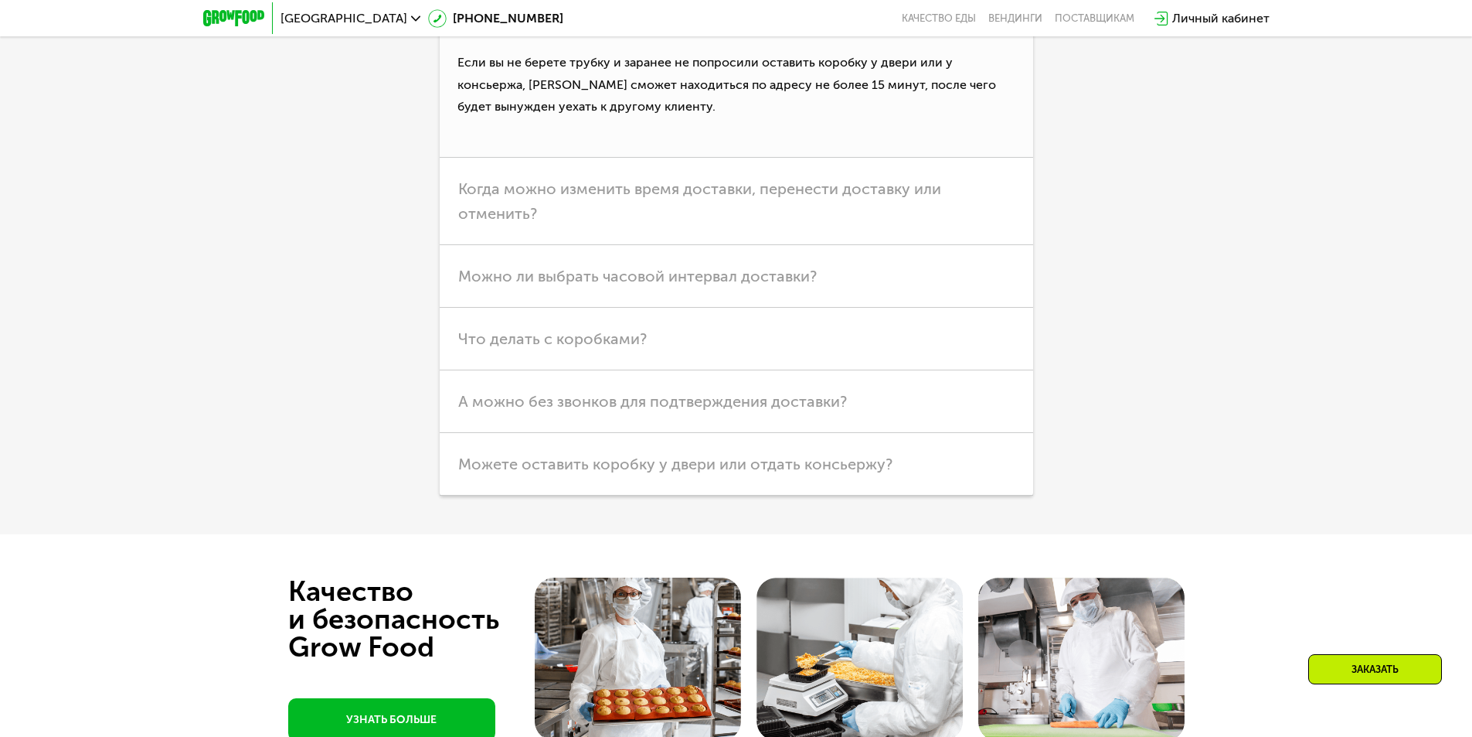
scroll to position [5146, 0]
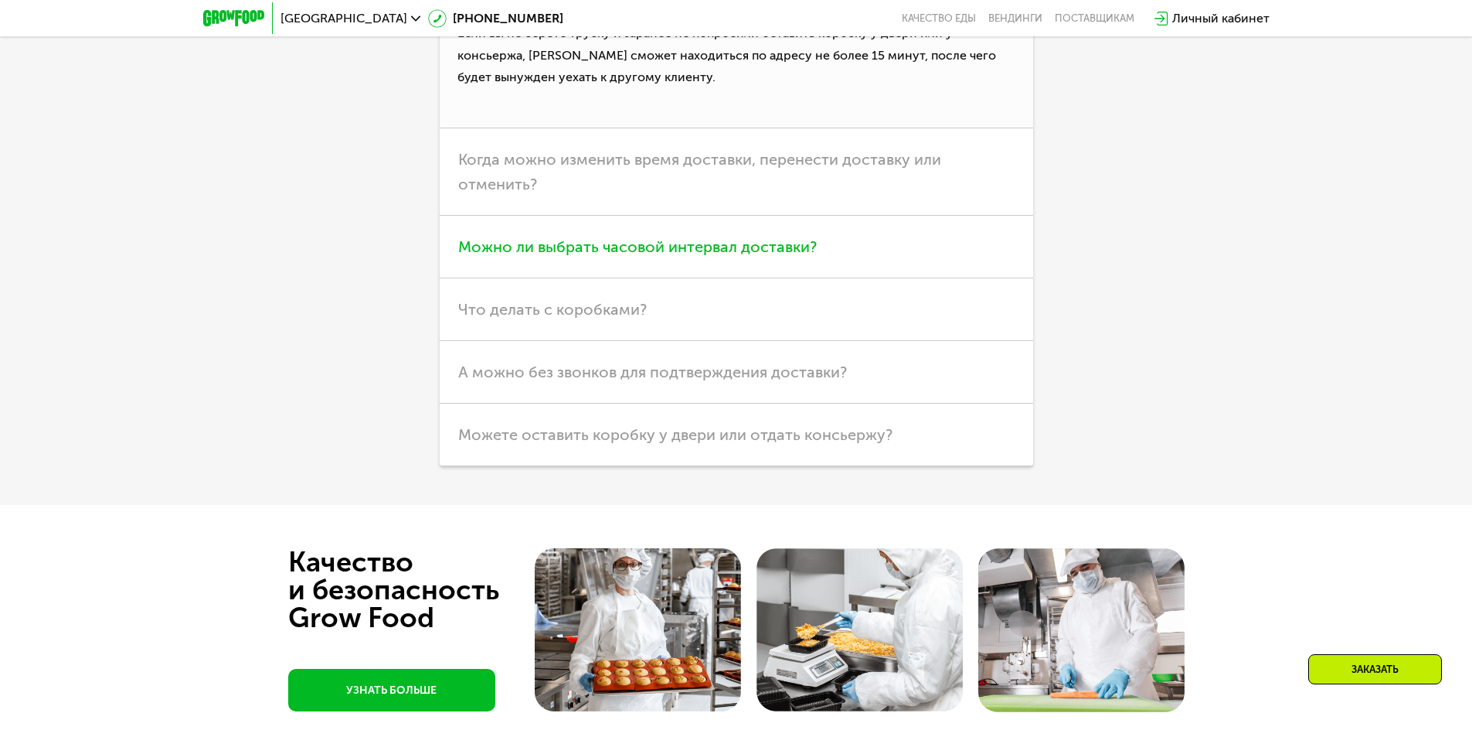
click at [668, 256] on span "Можно ли выбрать часовой интервал доставки?" at bounding box center [637, 246] width 359 height 19
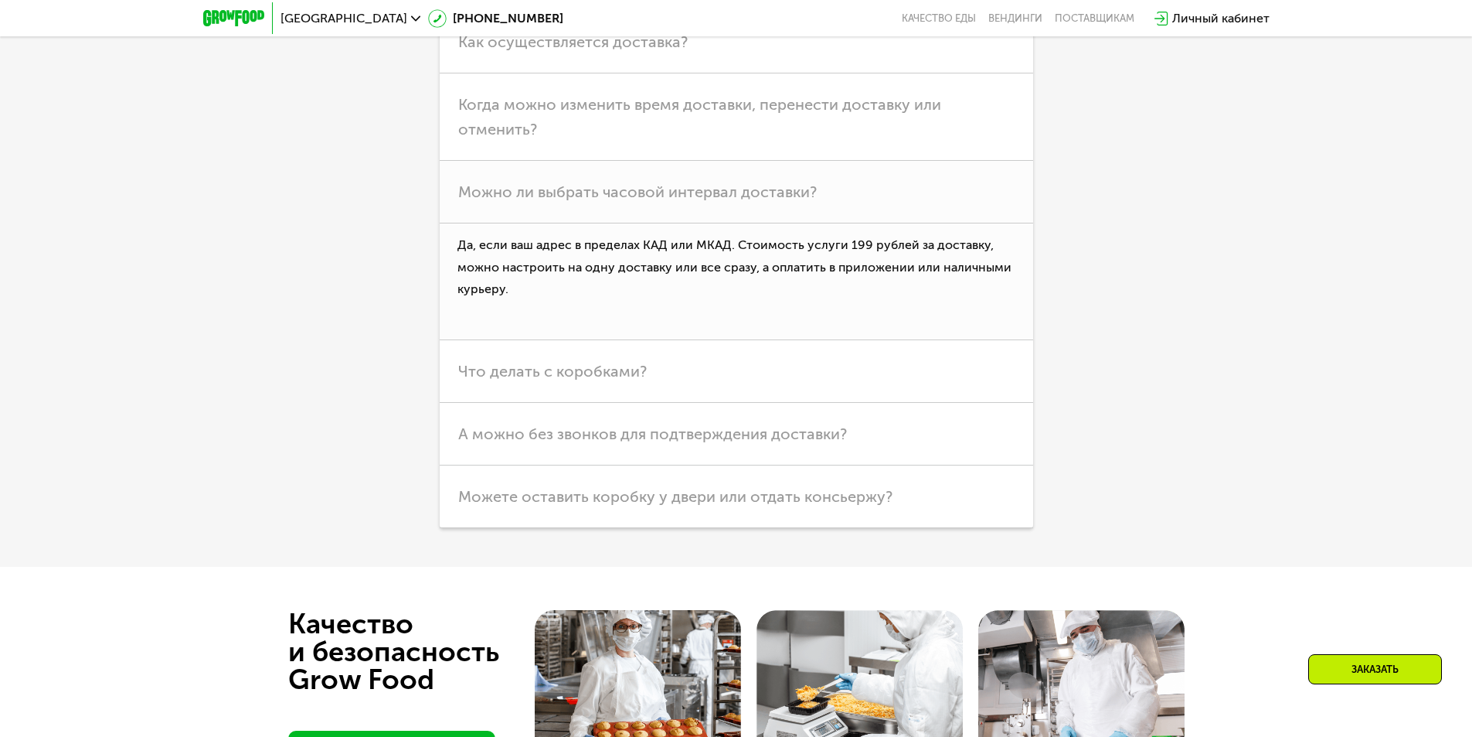
scroll to position [4836, 0]
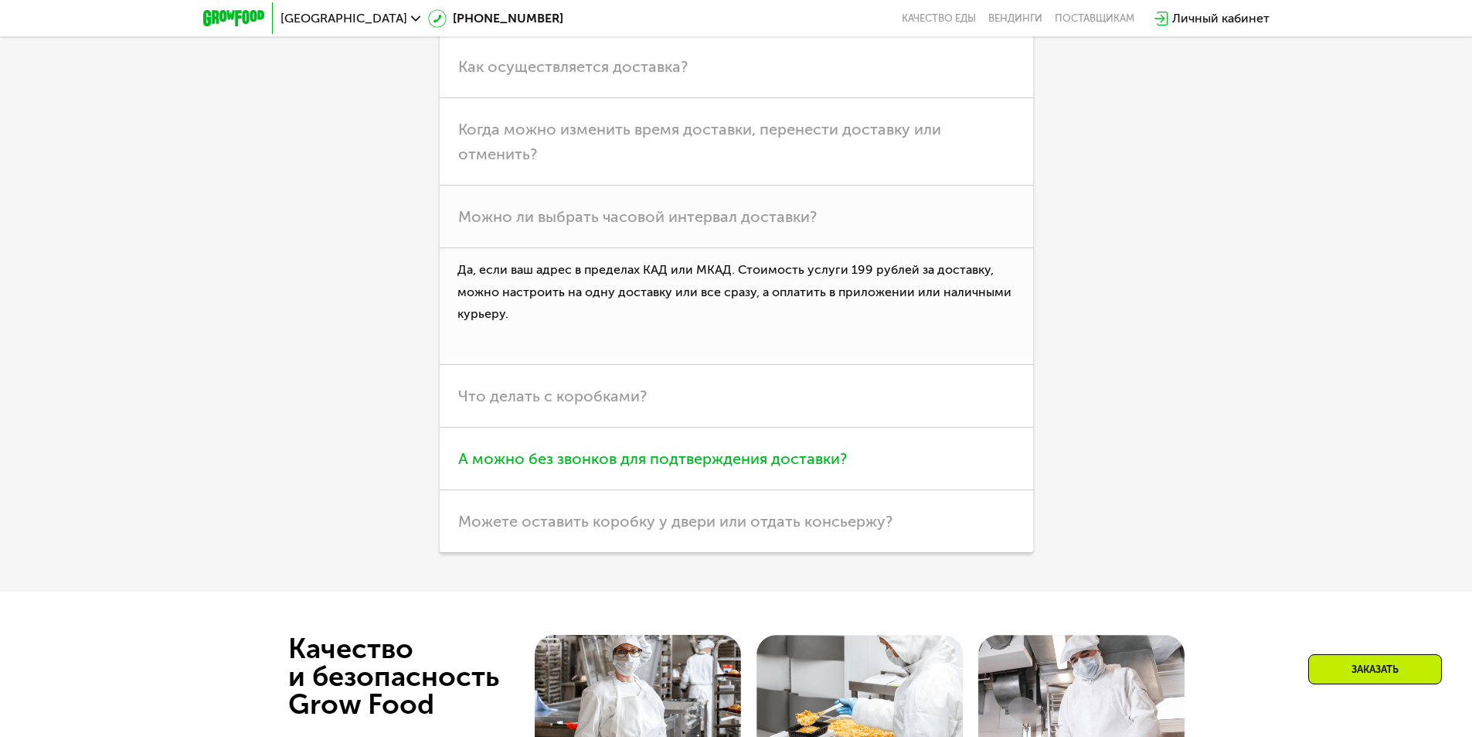
click at [728, 468] on span "А можно без звонков для подтверждения доставки?" at bounding box center [652, 458] width 389 height 19
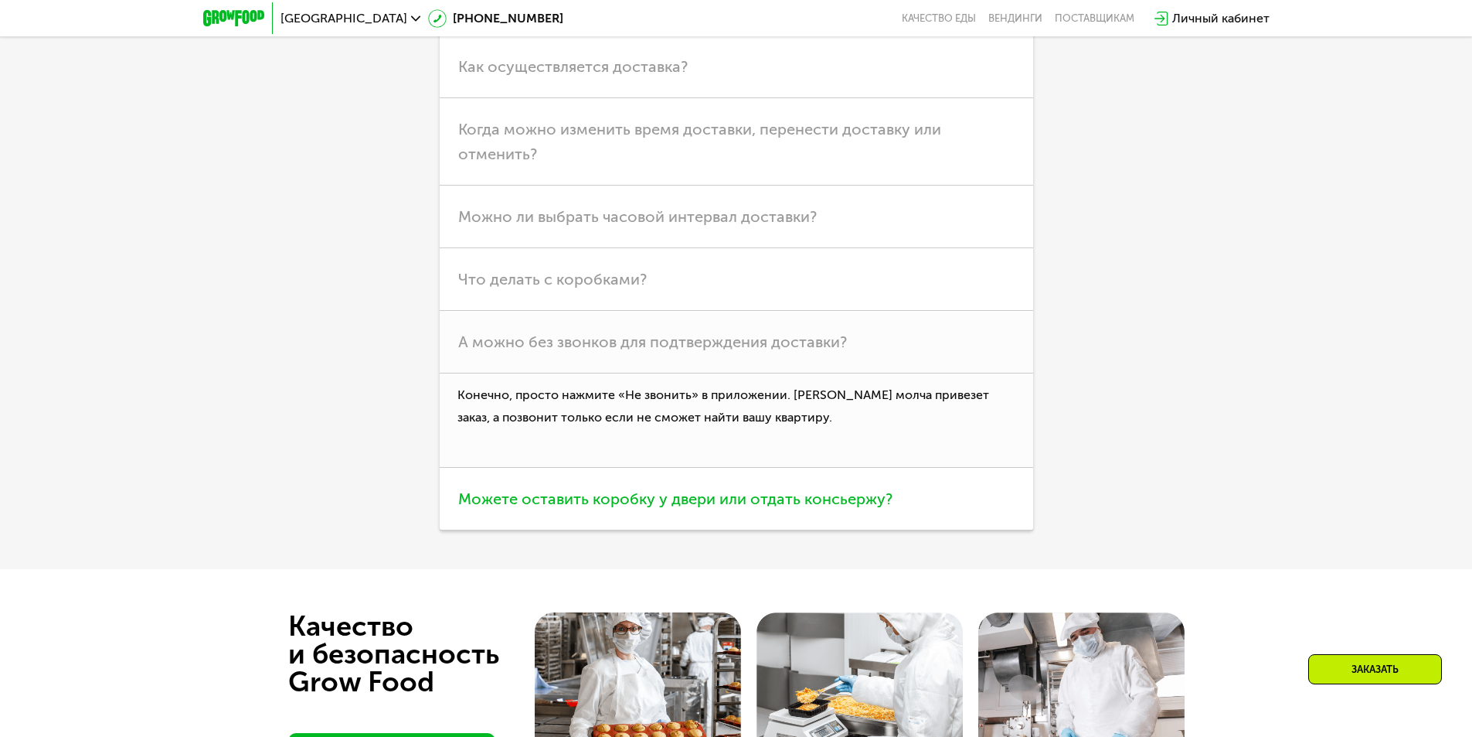
click at [757, 508] on span "Можете оставить коробку у двери или отдать консьержу?" at bounding box center [675, 498] width 434 height 19
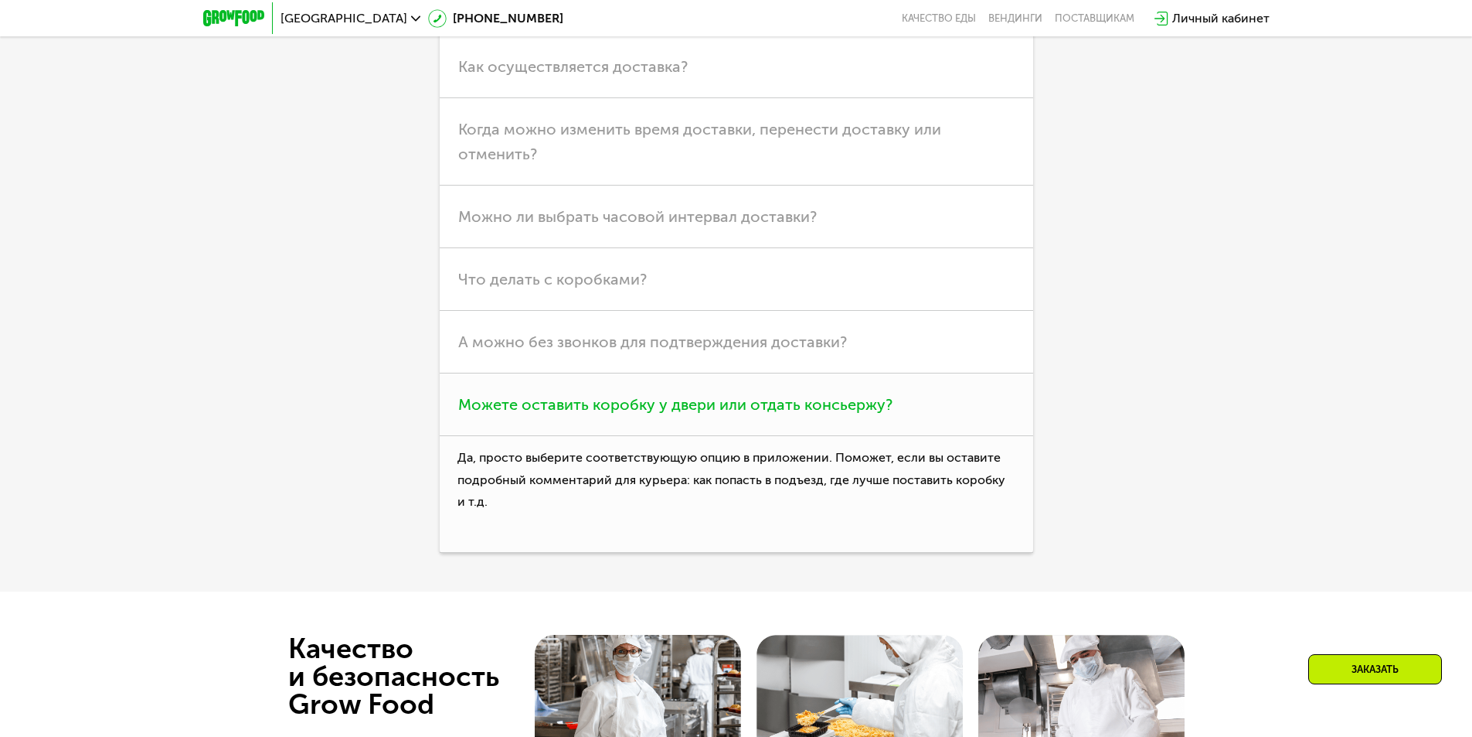
click at [762, 413] on span "Можете оставить коробку у двери или отдать консьержу?" at bounding box center [675, 404] width 434 height 19
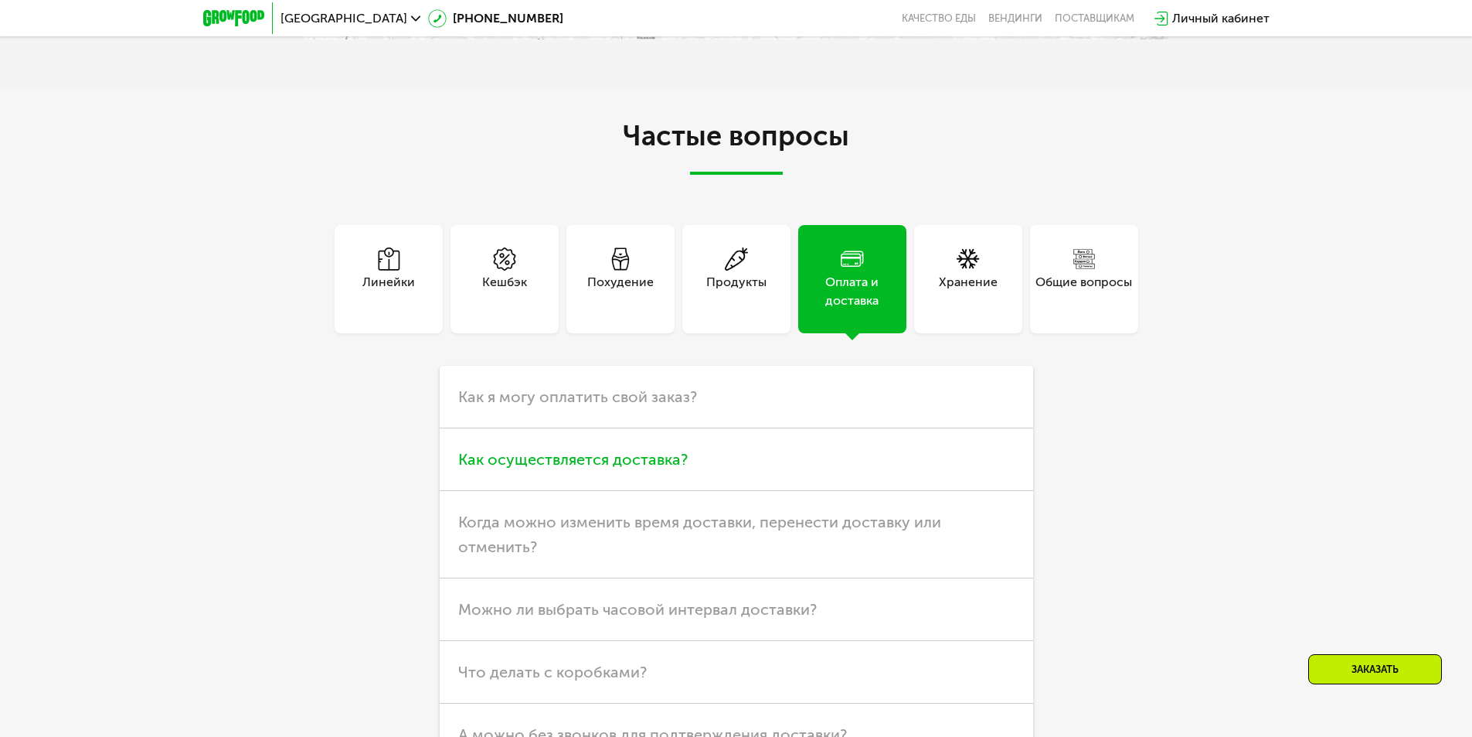
scroll to position [4450, 0]
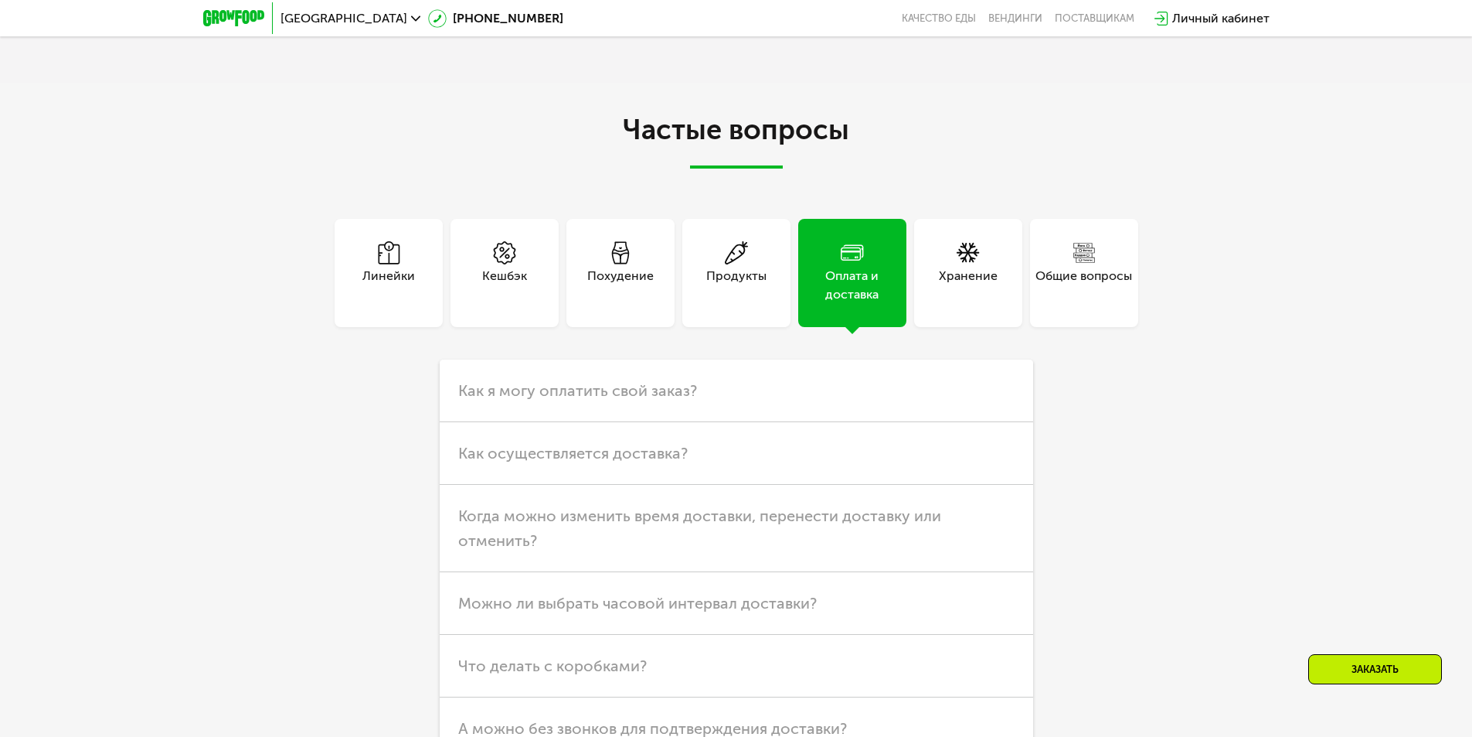
click at [1065, 304] on div "Общие вопросы" at bounding box center [1084, 285] width 97 height 37
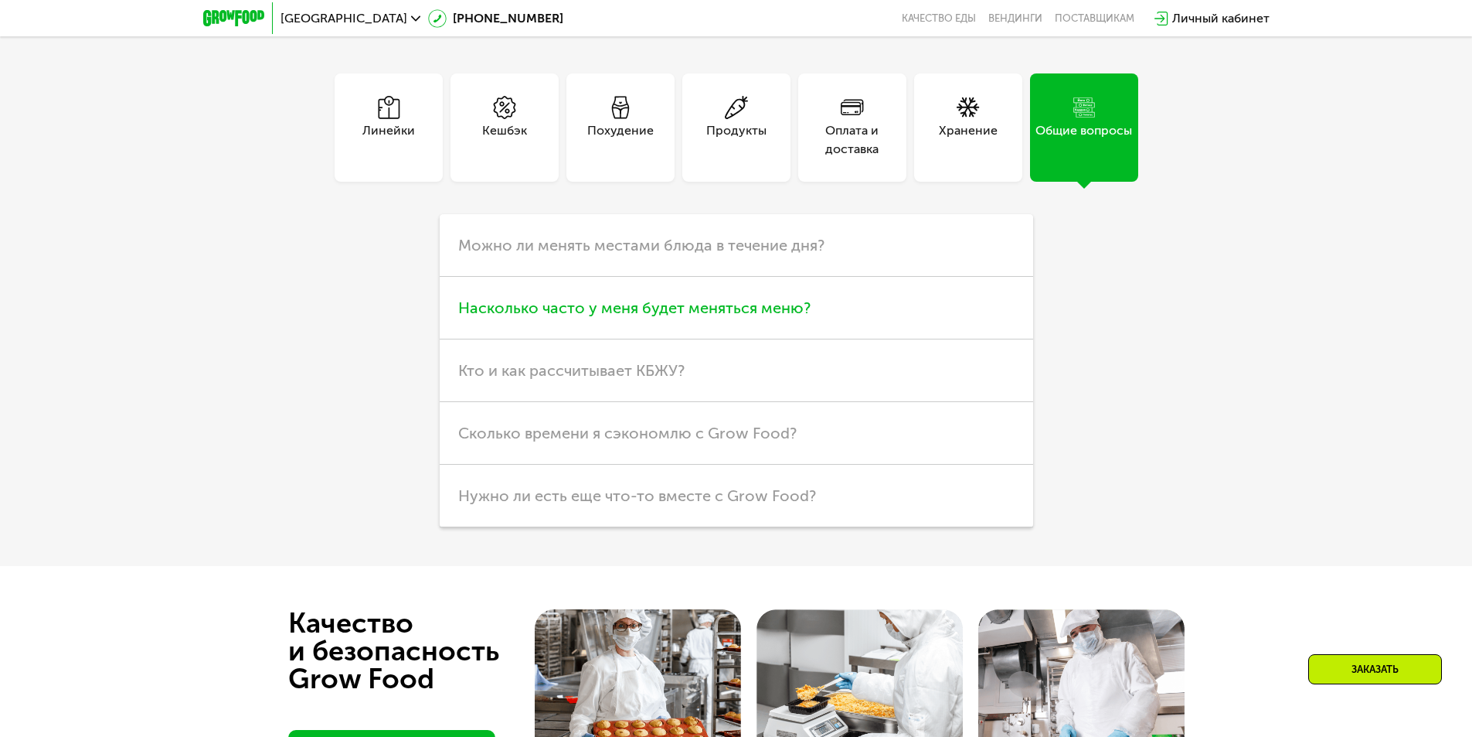
scroll to position [4605, 0]
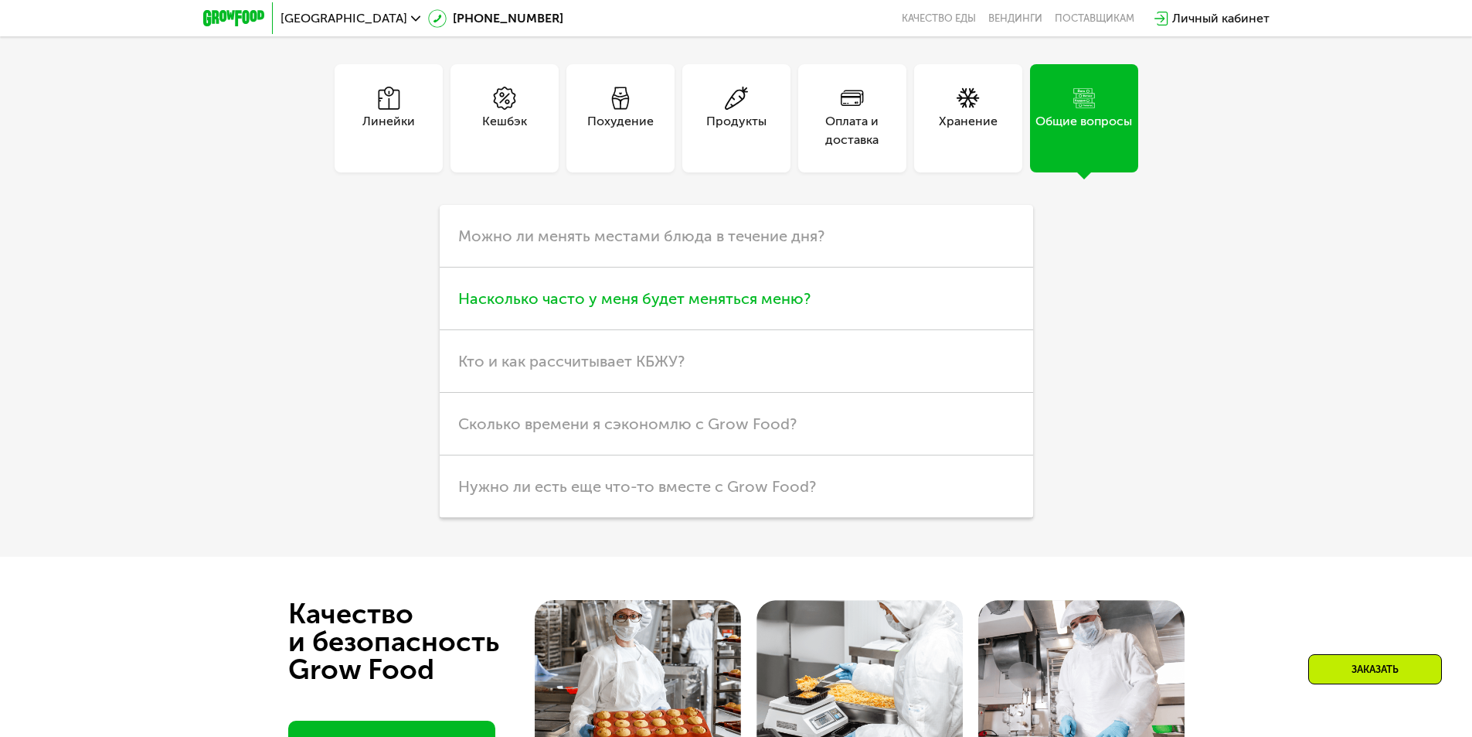
click at [722, 308] on span "Насколько часто у меня будет меняться меню?" at bounding box center [634, 298] width 352 height 19
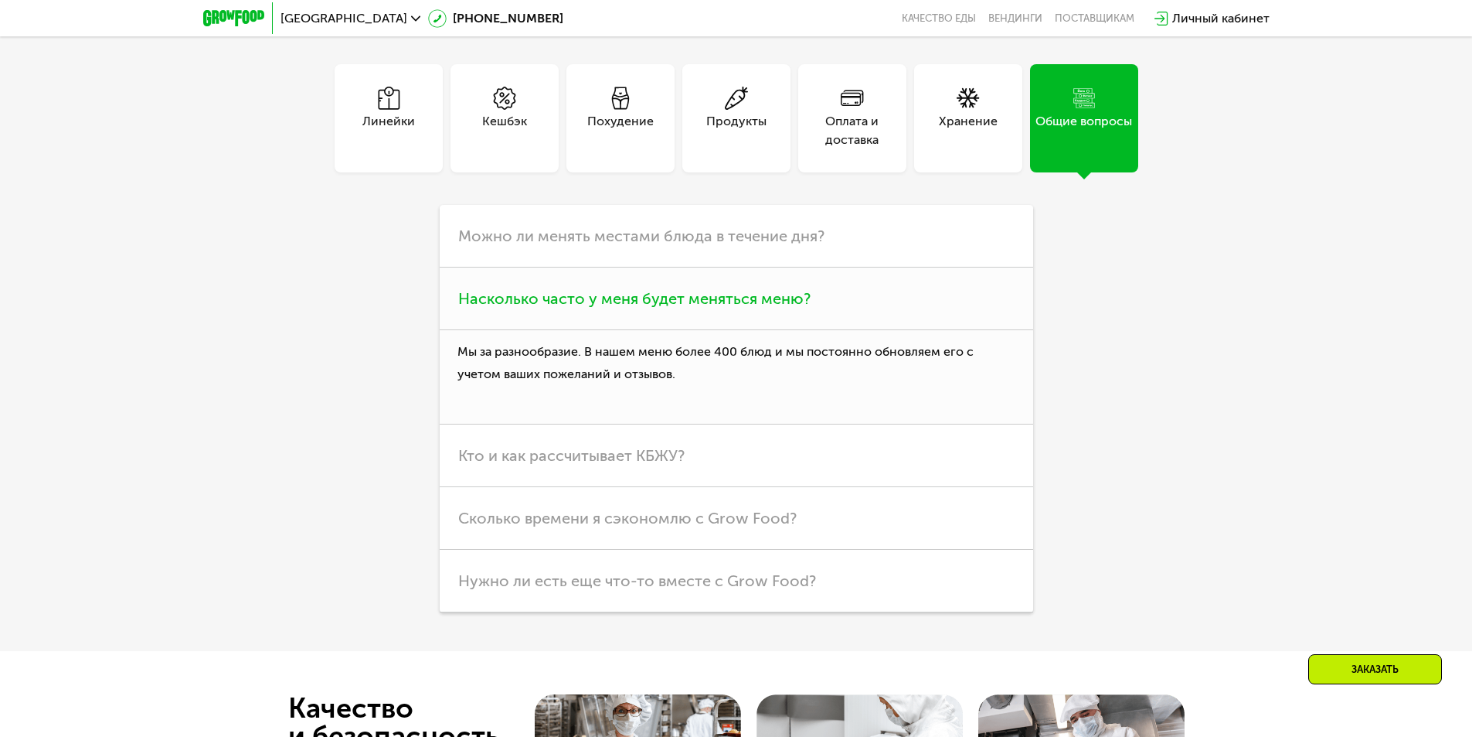
click at [722, 308] on span "Насколько часто у меня будет меняться меню?" at bounding box center [634, 298] width 352 height 19
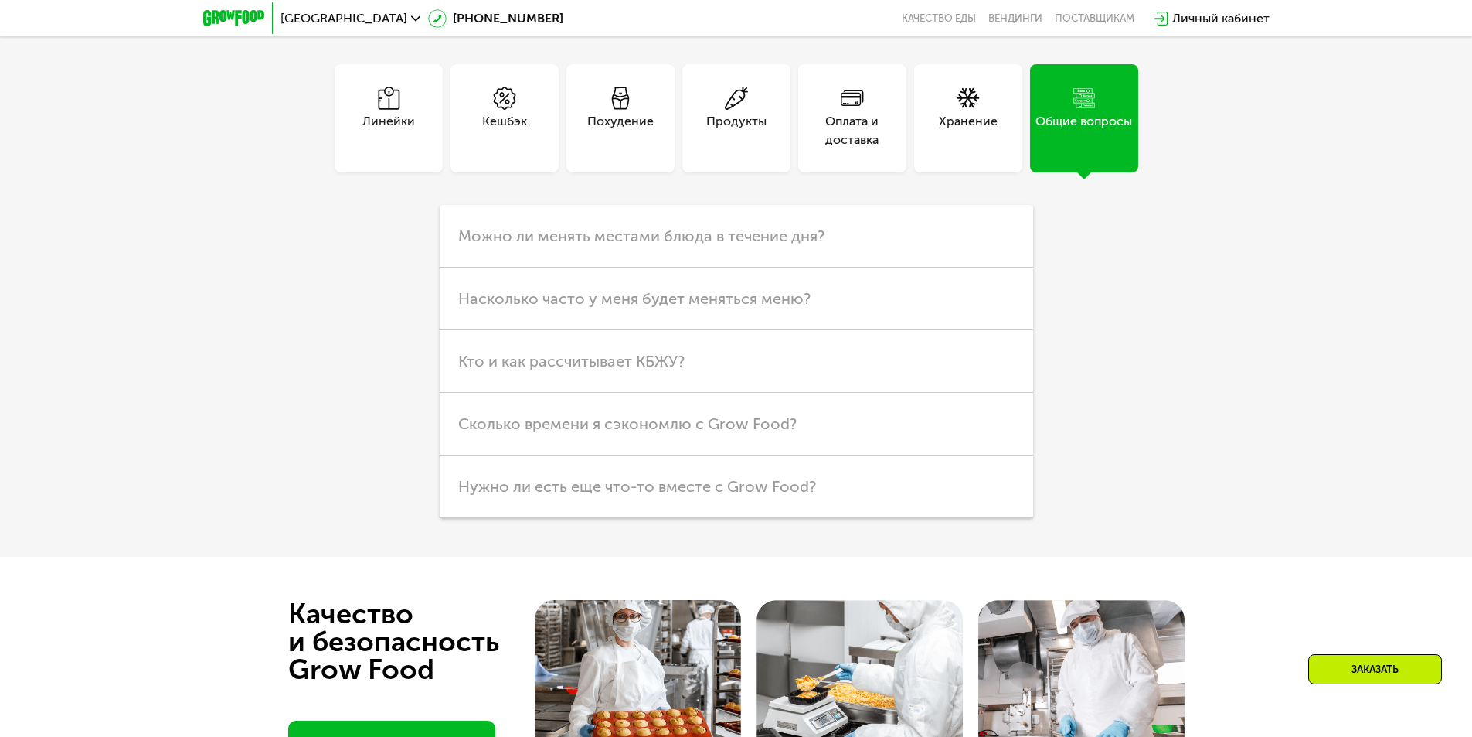
click at [401, 149] on div "Линейки" at bounding box center [388, 130] width 53 height 37
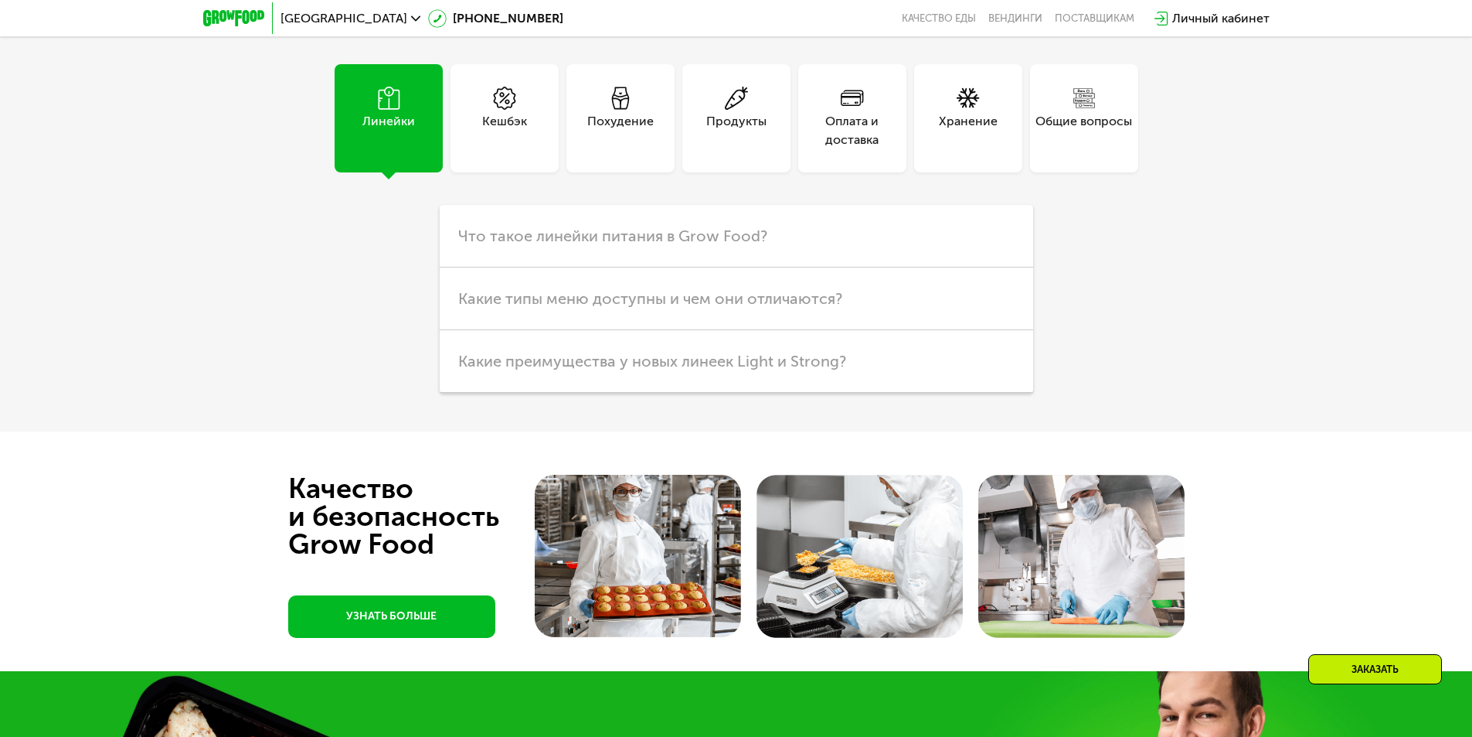
click at [536, 172] on div "Кешбэк" at bounding box center [505, 118] width 108 height 108
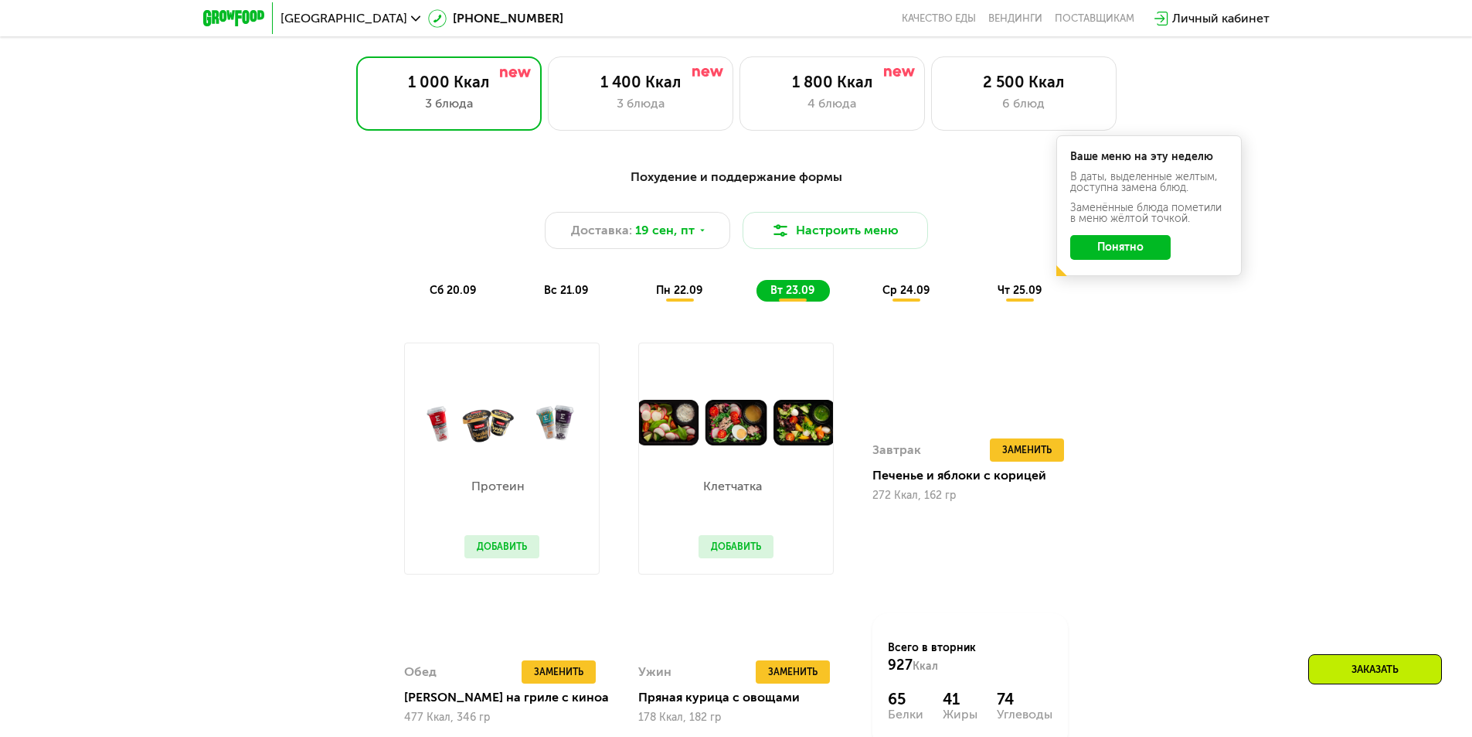
scroll to position [1281, 0]
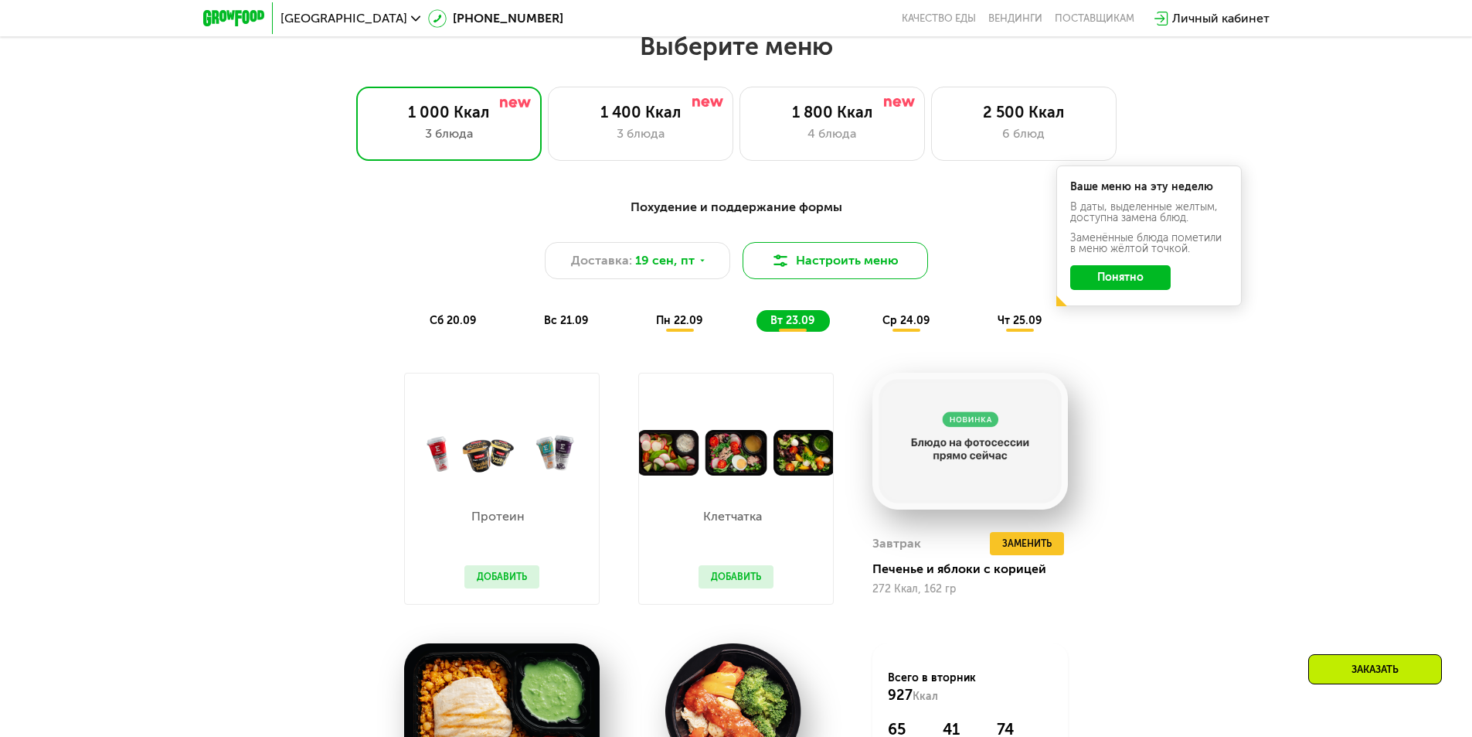
click at [861, 263] on button "Настроить меню" at bounding box center [835, 260] width 185 height 37
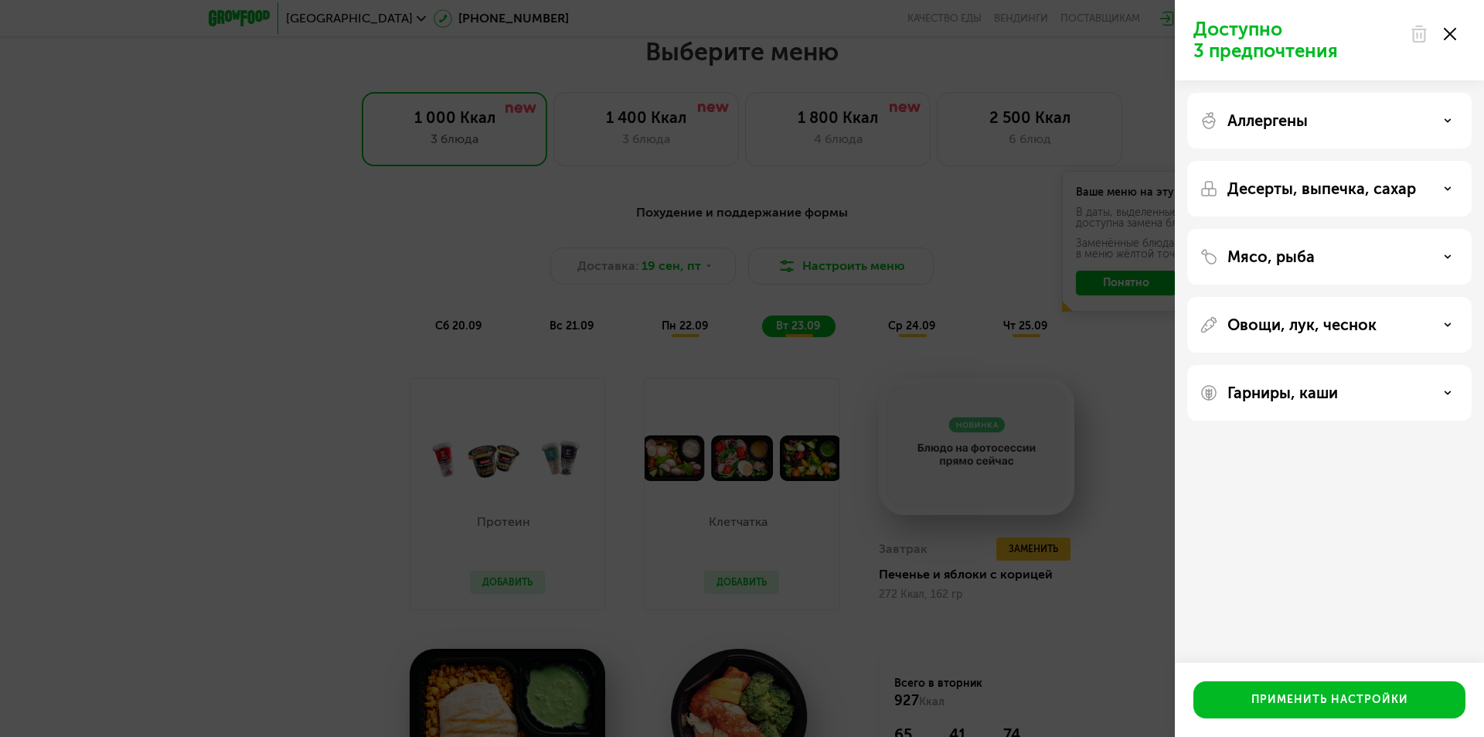
click at [1315, 264] on div "Мясо, рыба" at bounding box center [1329, 256] width 260 height 19
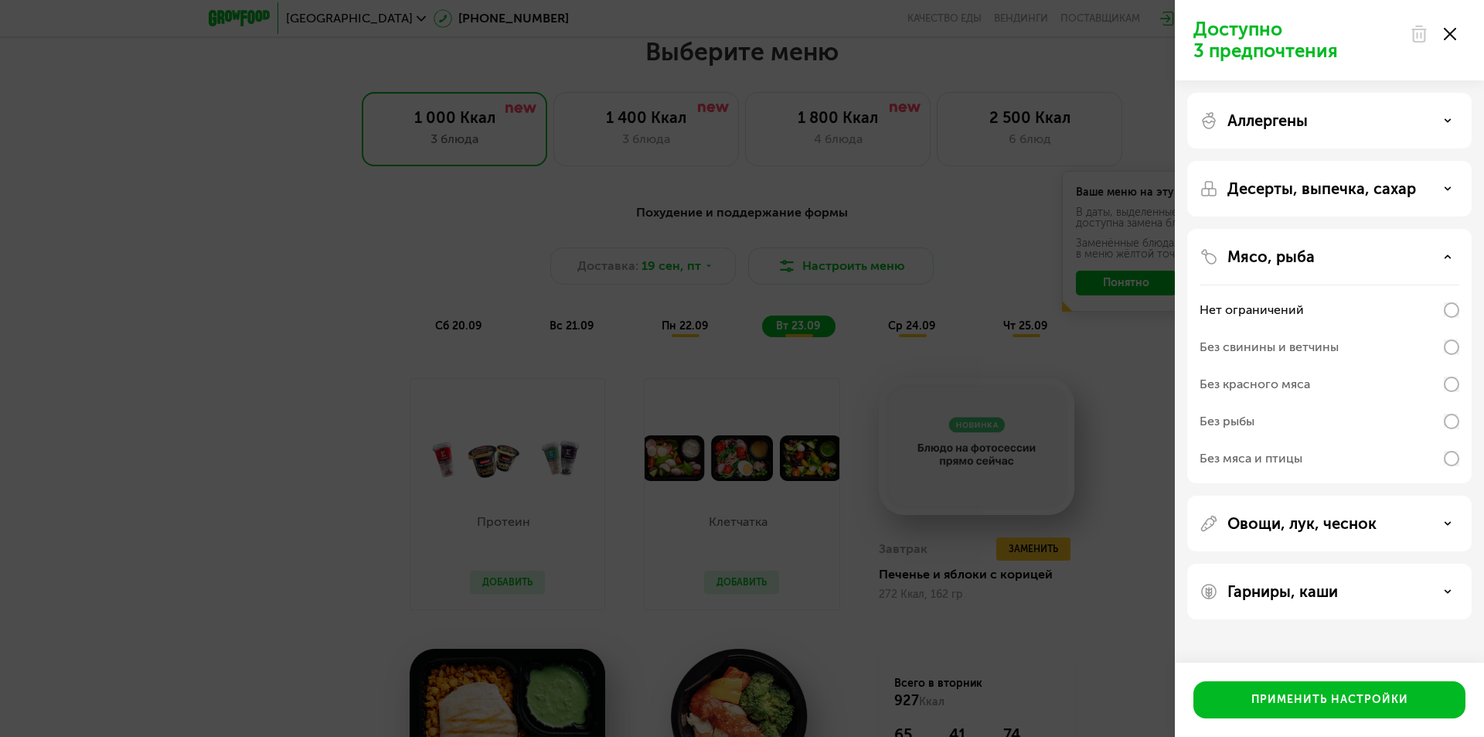
click at [1315, 347] on div "Без свинины и ветчины" at bounding box center [1268, 347] width 139 height 19
click at [1392, 382] on div "Без красного мяса" at bounding box center [1329, 384] width 260 height 37
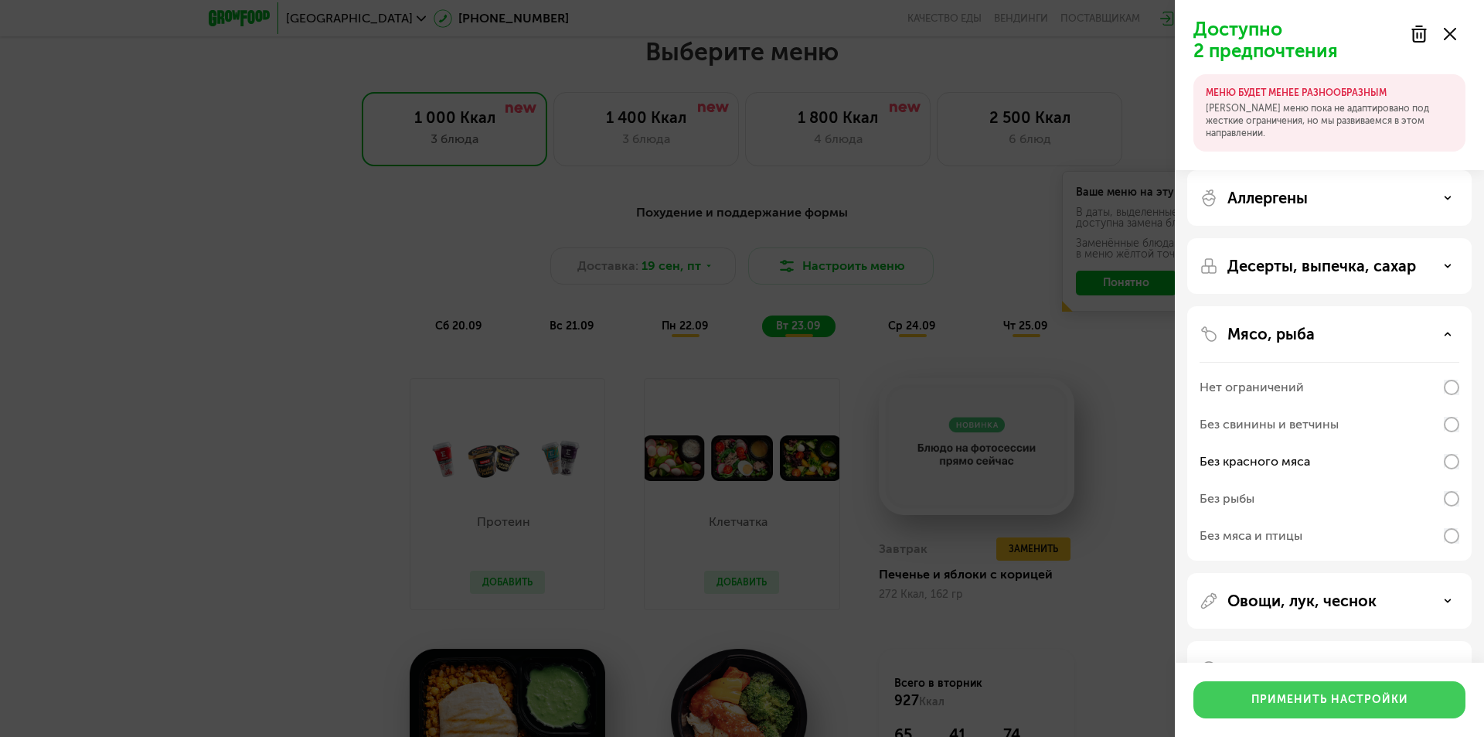
click at [1344, 701] on div "Применить настройки" at bounding box center [1329, 699] width 157 height 15
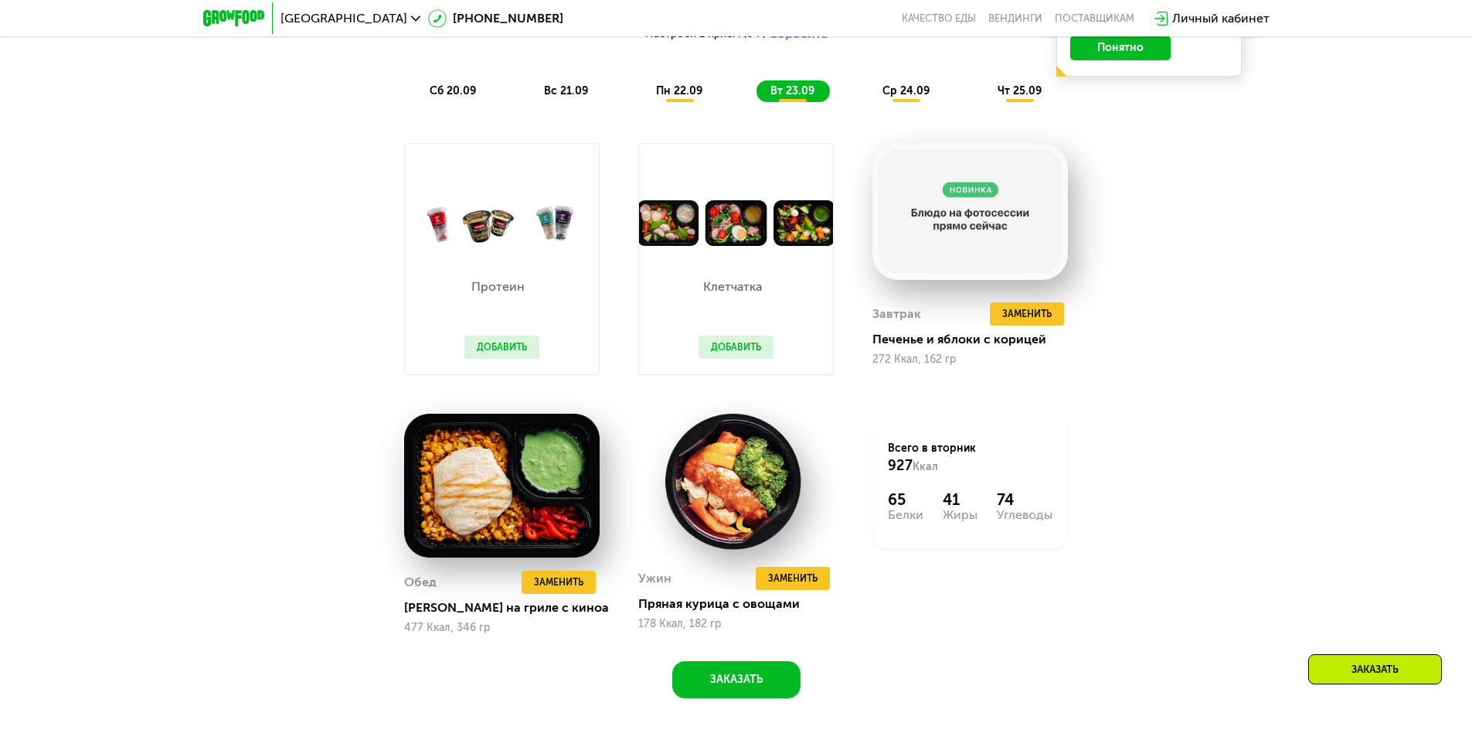
scroll to position [1513, 0]
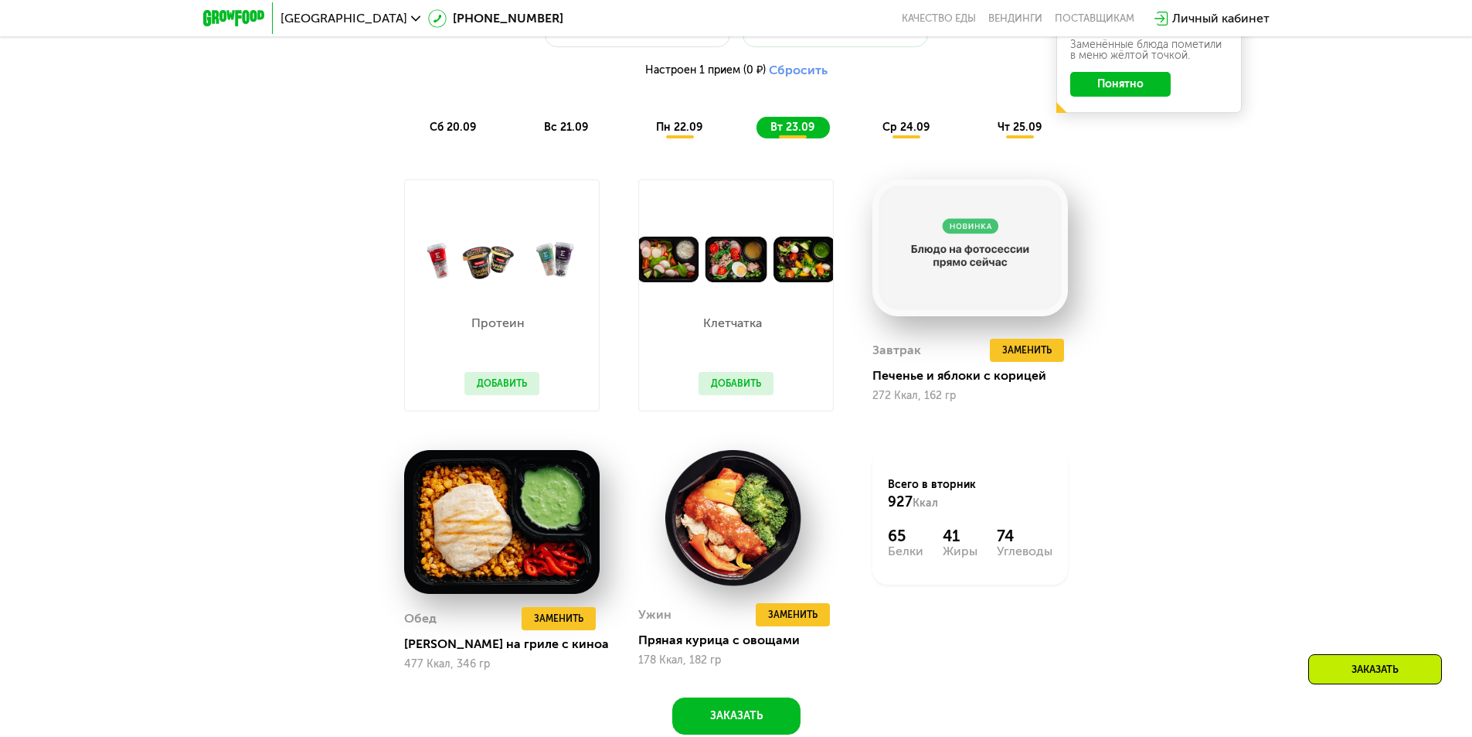
click at [910, 134] on span "ср 24.09" at bounding box center [906, 127] width 47 height 13
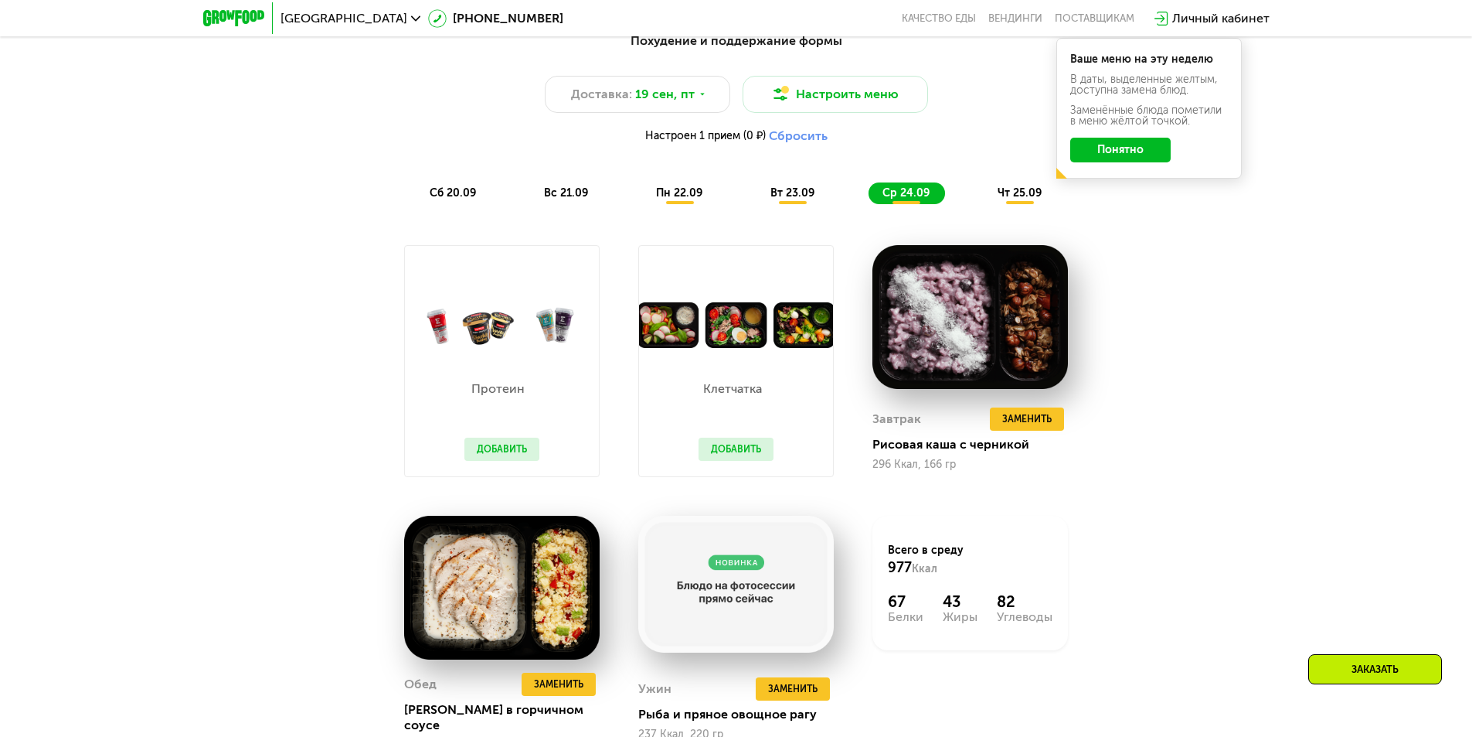
scroll to position [1359, 0]
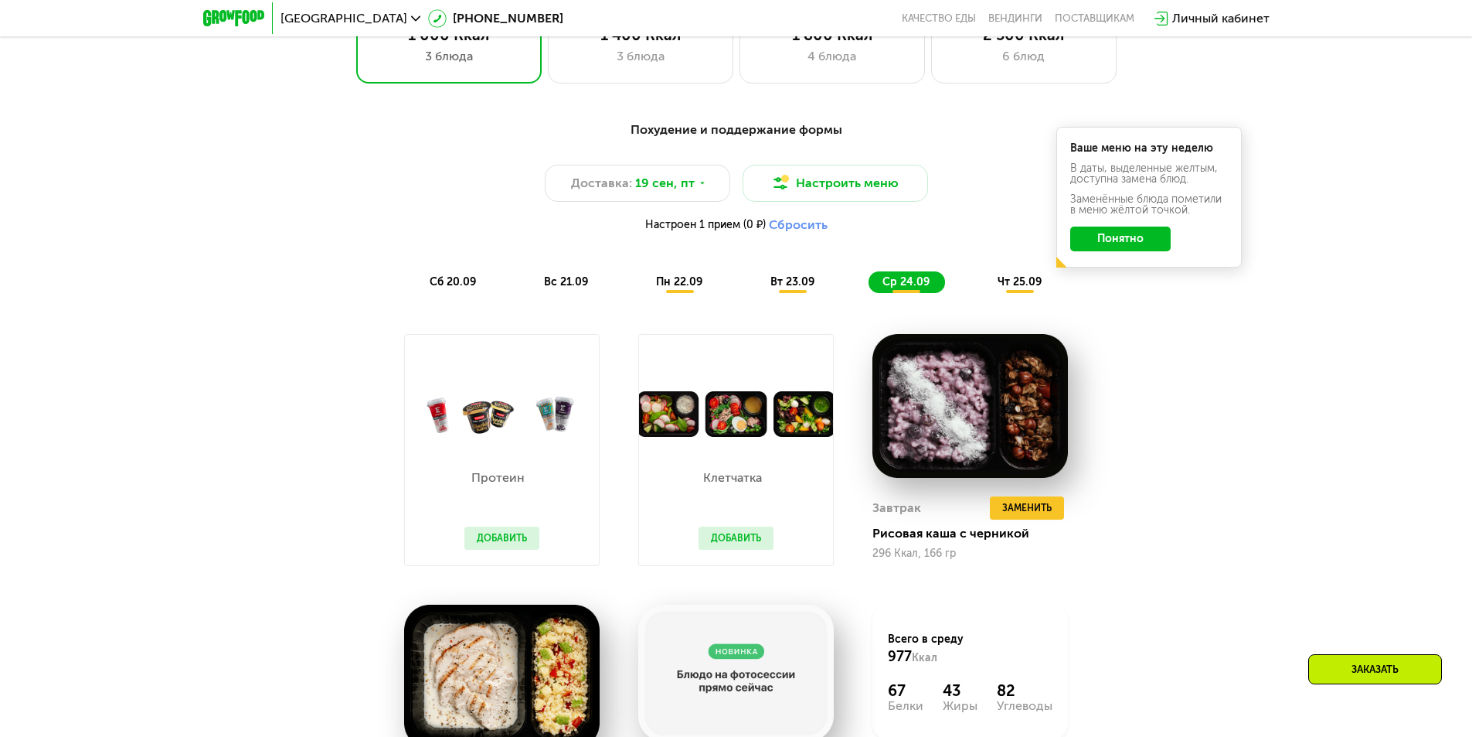
click at [1007, 287] on span "чт 25.09" at bounding box center [1020, 281] width 44 height 13
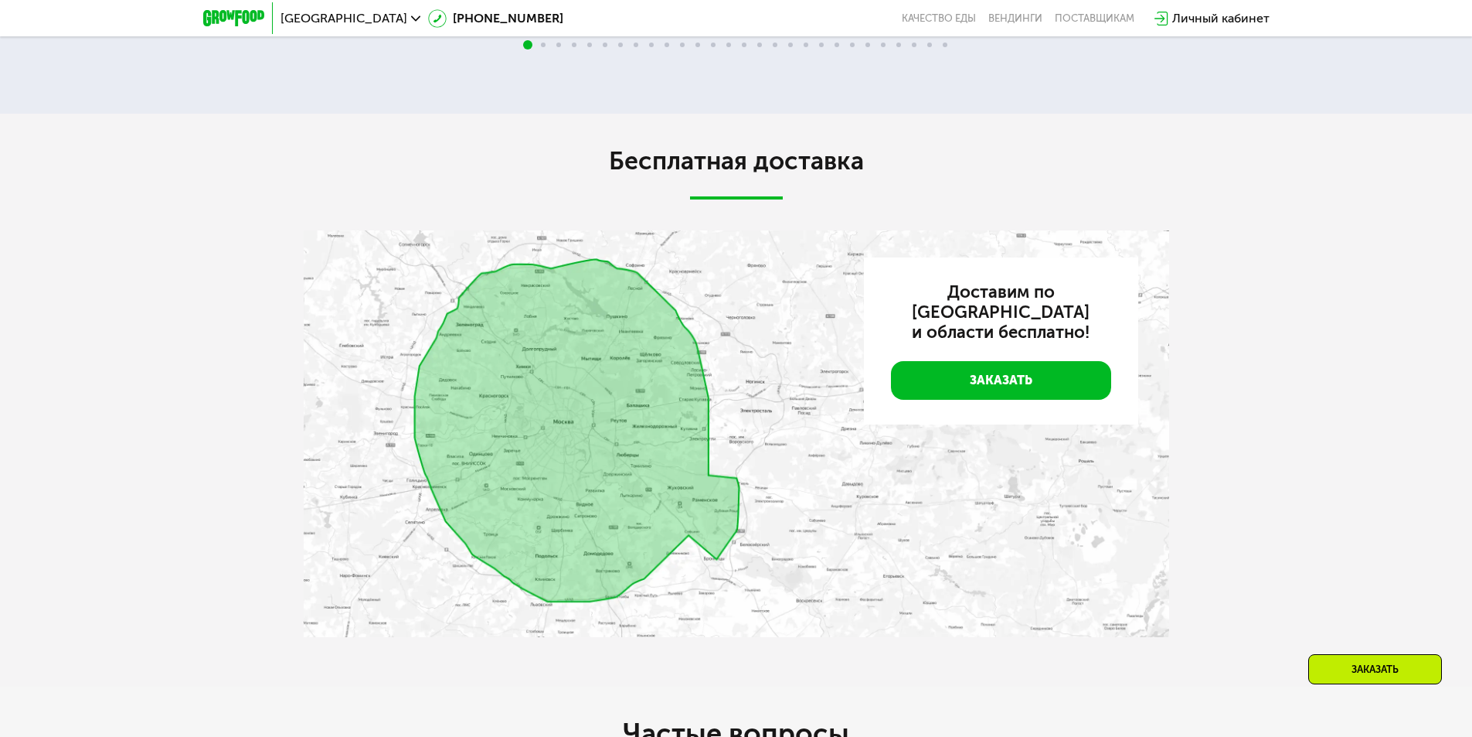
scroll to position [4141, 0]
